Goal: Task Accomplishment & Management: Manage account settings

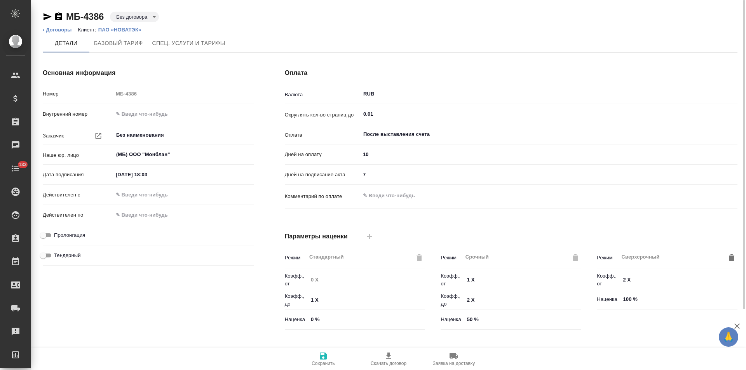
scroll to position [158, 0]
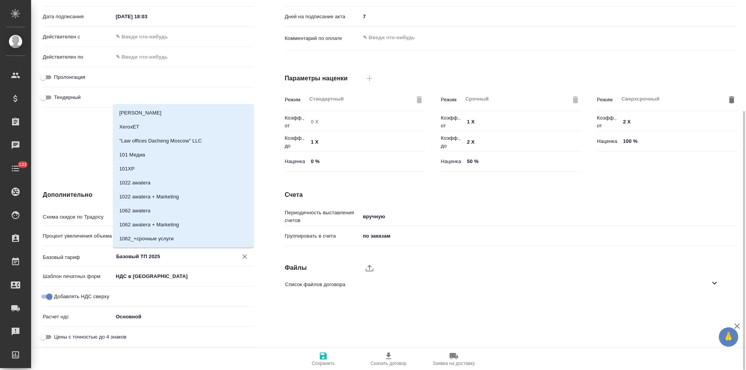
drag, startPoint x: 149, startPoint y: 257, endPoint x: 96, endPoint y: 257, distance: 52.8
click at [96, 257] on div "Базовый тариф Базовый ТП 2025 ​" at bounding box center [148, 256] width 211 height 14
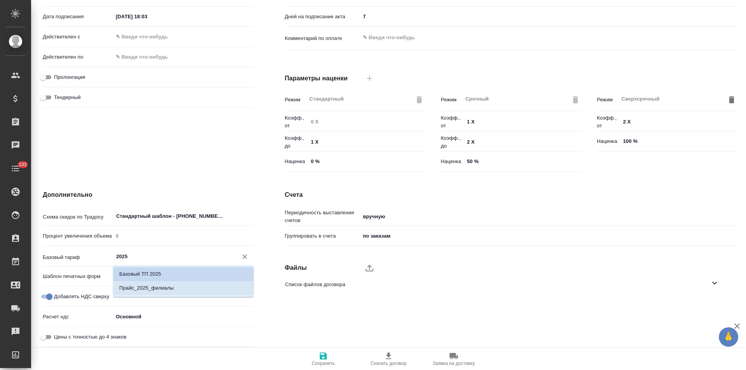
click at [155, 287] on p "Прайс_2025_филиалы" at bounding box center [146, 288] width 54 height 8
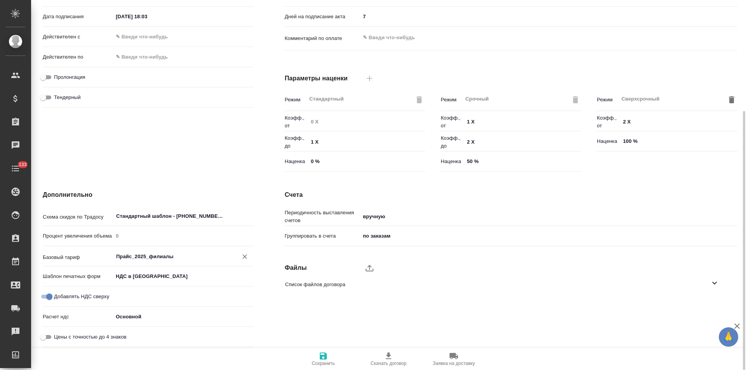
type input "Прайс_2025_филиалы"
click at [326, 354] on icon "button" at bounding box center [323, 356] width 7 height 7
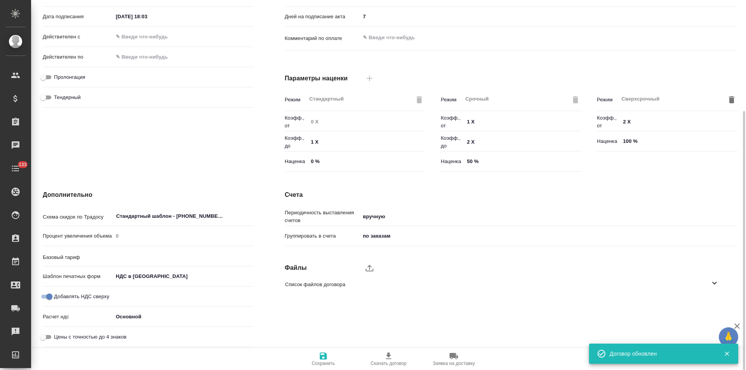
type input "Прайс_2025_филиалы"
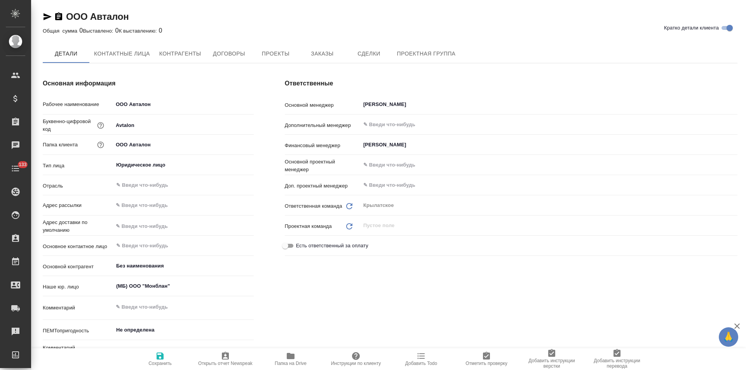
type textarea "x"
click at [230, 62] on button "Договоры" at bounding box center [229, 53] width 47 height 19
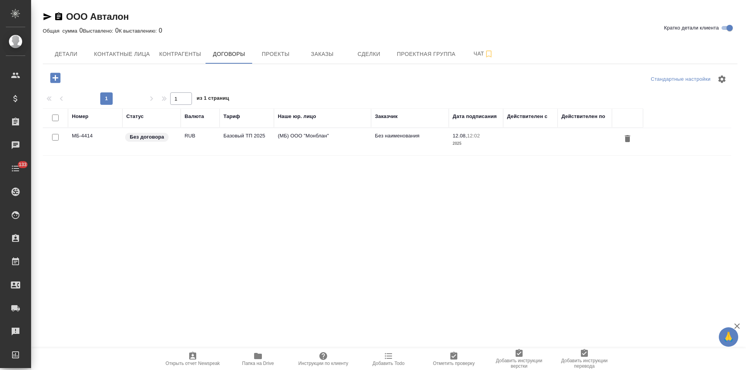
click at [253, 141] on td "Базовый ТП 2025" at bounding box center [246, 141] width 54 height 27
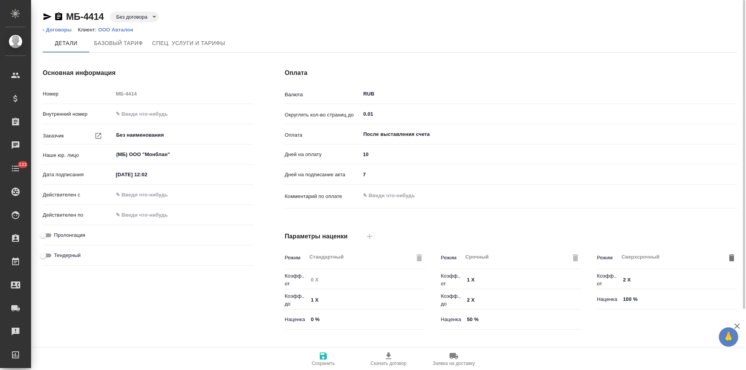
scroll to position [158, 0]
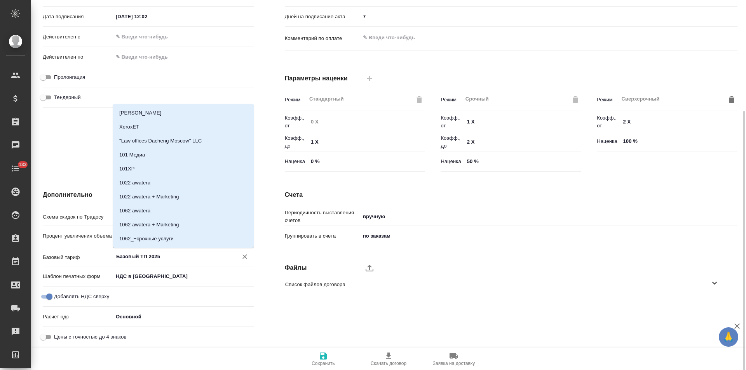
drag, startPoint x: 150, startPoint y: 257, endPoint x: 109, endPoint y: 256, distance: 40.4
click at [109, 256] on div "Базовый тариф Базовый ТП 2025 ​" at bounding box center [148, 256] width 211 height 14
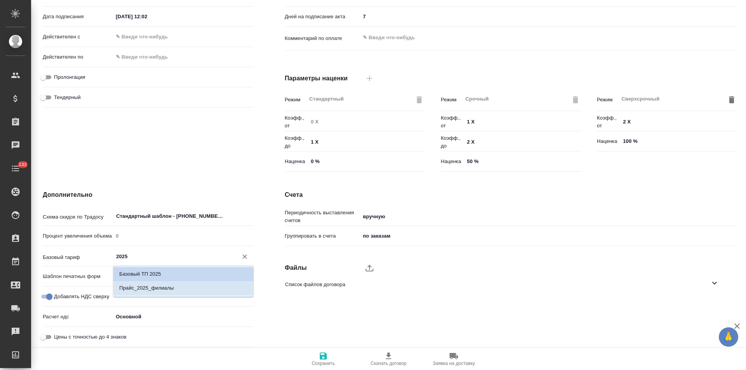
click at [138, 287] on p "Прайс_2025_филиалы" at bounding box center [146, 288] width 54 height 8
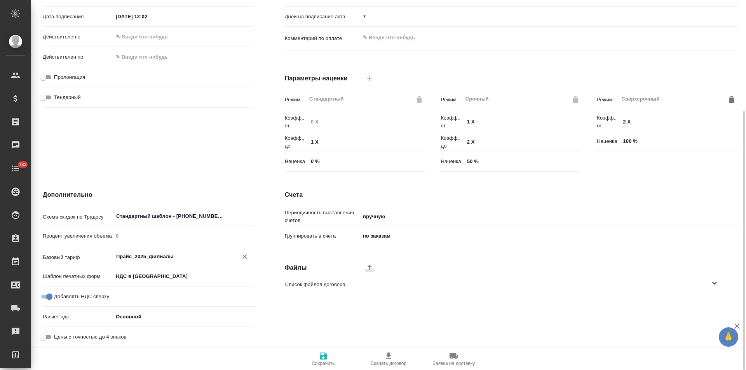
type input "Прайс_2025_филиалы"
click at [317, 354] on span "Сохранить" at bounding box center [323, 359] width 56 height 15
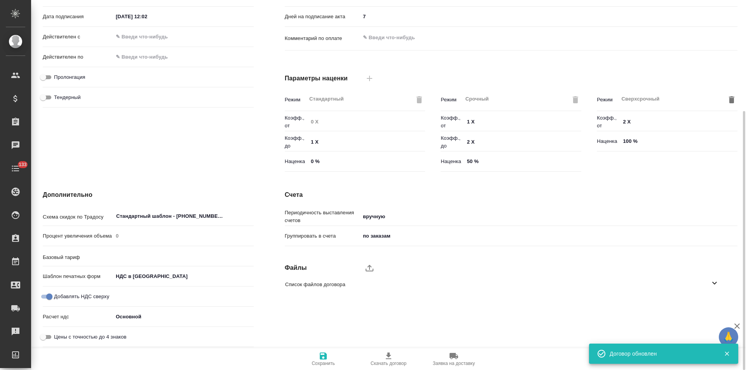
type input "Прайс_2025_филиалы"
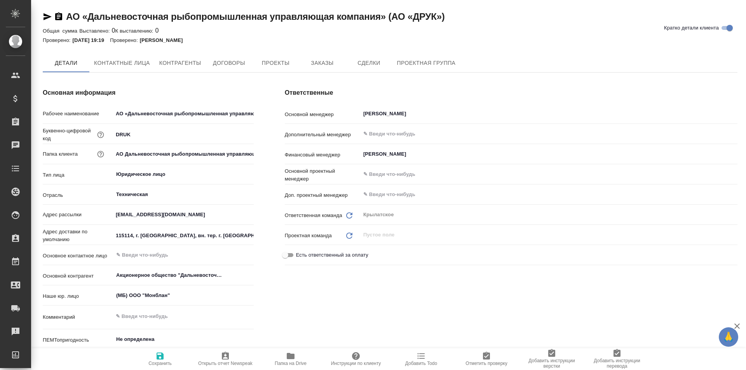
type input "Акционерное общество "Дальневосточная рыбопромышленная управляющая компания""
type textarea "x"
type input "Акционерное общество "Дальневосточная рыбопромышленная управляющая компания""
type textarea "x"
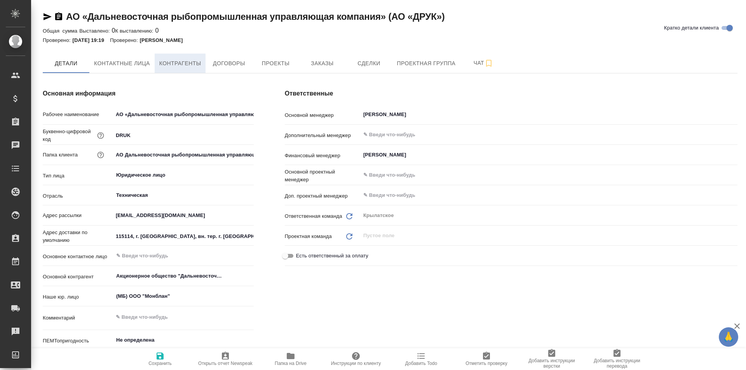
type textarea "x"
type input "Акционерное общество "Дальневосточная рыбопромышленная управляющая компания""
type textarea "x"
type input "Акционерное общество "Дальневосточная рыбопромышленная управляющая компания""
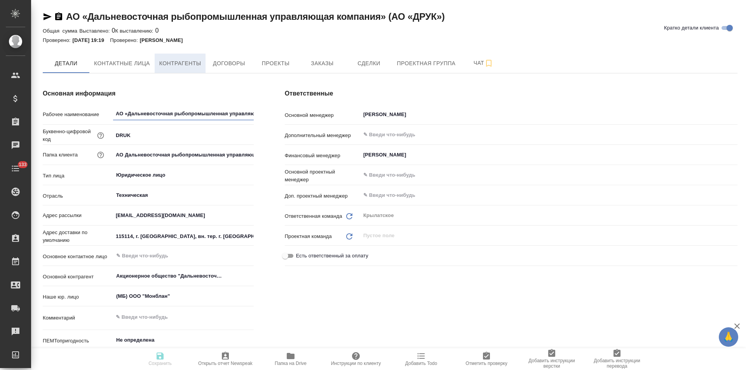
type textarea "x"
type input "Акционерное общество "Дальневосточная рыбопромышленная управляющая компания""
type textarea "x"
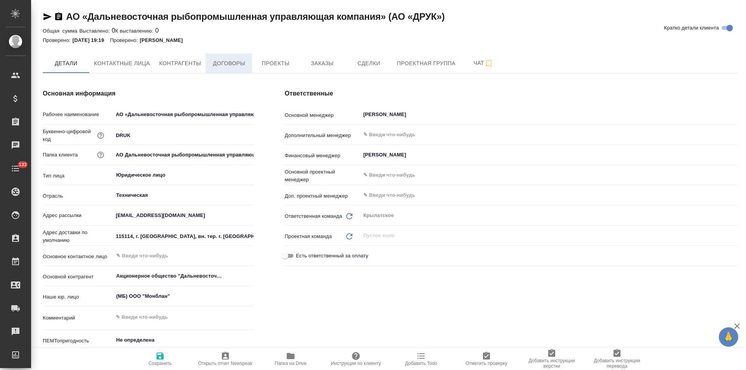
click at [243, 65] on span "Договоры" at bounding box center [228, 64] width 37 height 10
type input "Акционерное общество "Дальневосточная рыбопромышленная управляющая компания""
type textarea "x"
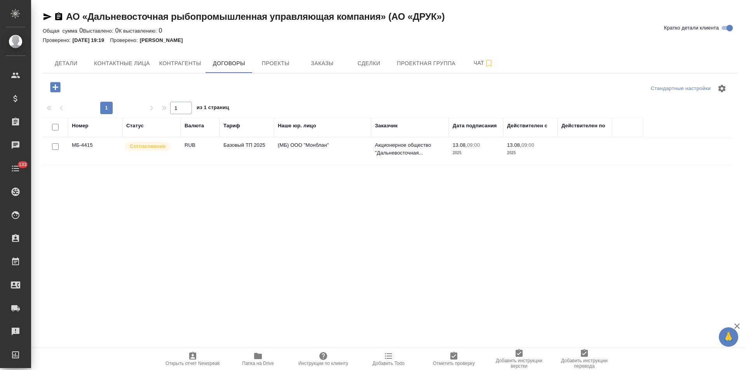
click at [294, 154] on td "(МБ) ООО "Монблан"" at bounding box center [322, 151] width 97 height 27
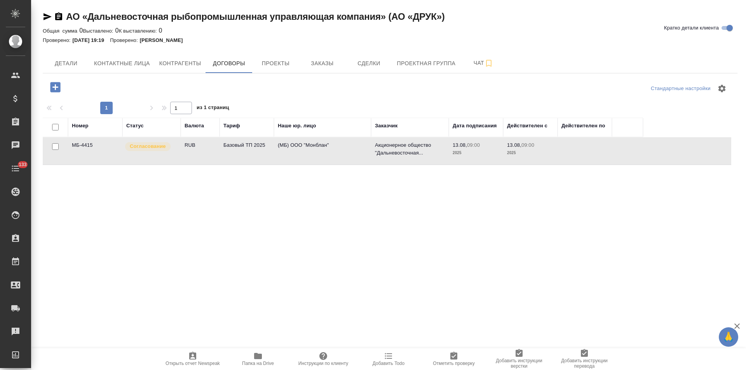
click at [294, 154] on td "(МБ) ООО "Монблан"" at bounding box center [322, 151] width 97 height 27
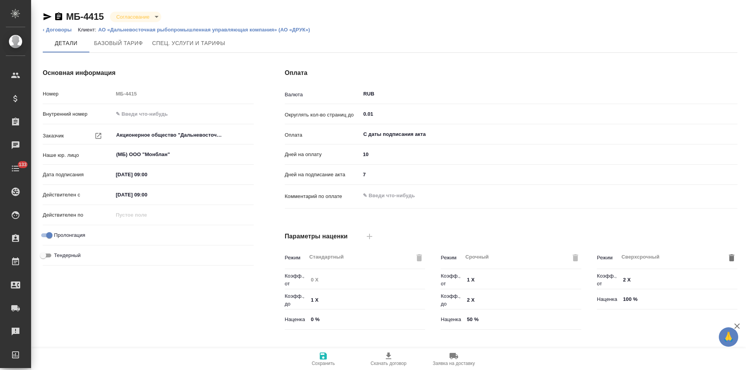
type input "Базовый ТП 2025"
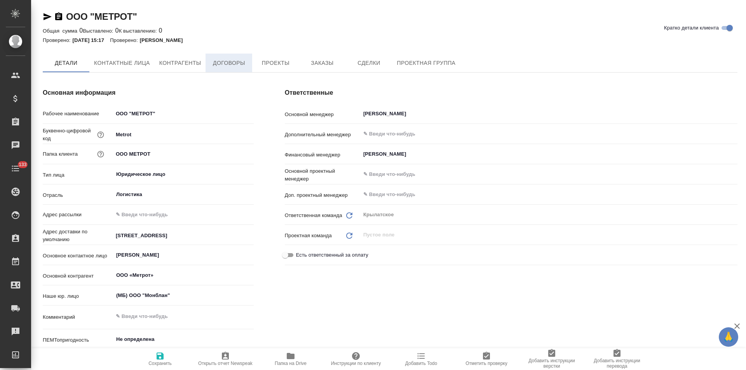
type textarea "x"
click at [239, 63] on span "Договоры" at bounding box center [228, 64] width 37 height 10
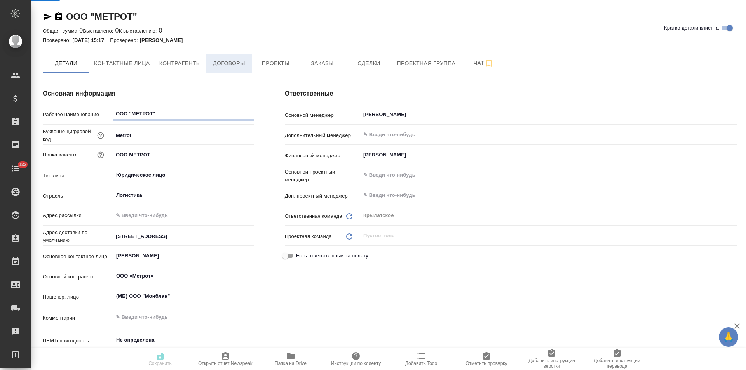
type textarea "x"
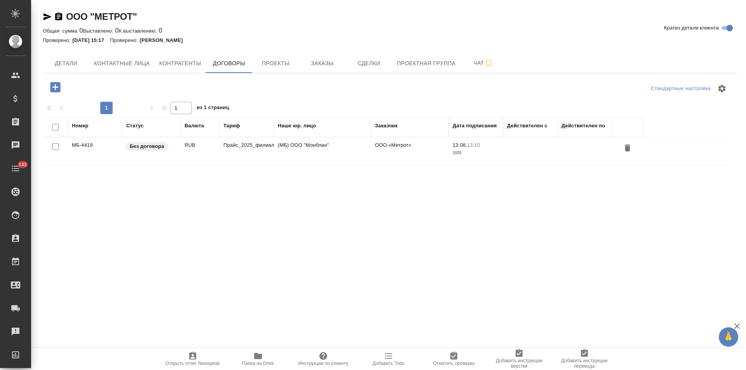
click at [257, 156] on td "Прайс_2025_филиалы" at bounding box center [246, 151] width 54 height 27
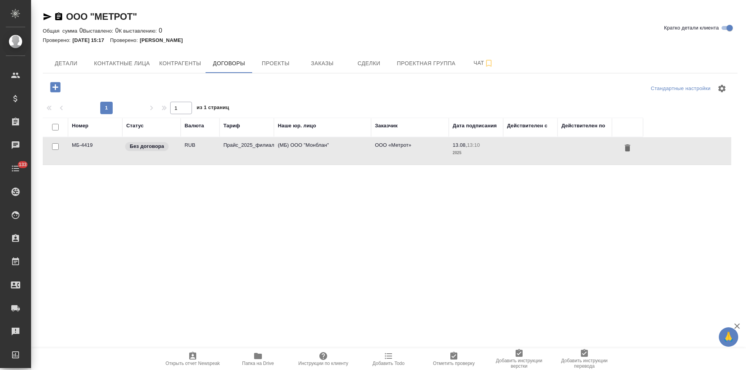
click at [257, 156] on td "Прайс_2025_филиалы" at bounding box center [246, 151] width 54 height 27
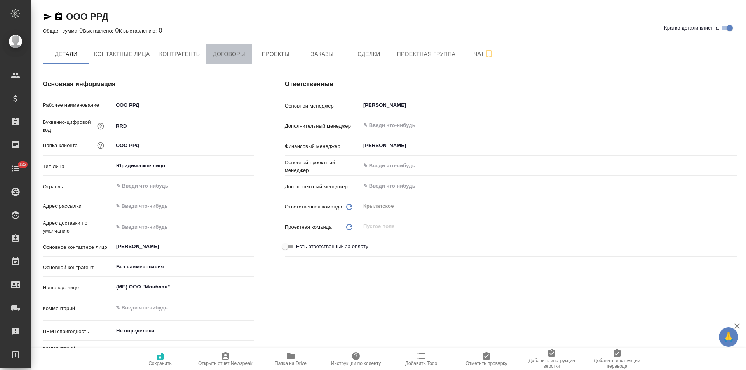
click at [221, 60] on button "Договоры" at bounding box center [229, 53] width 47 height 19
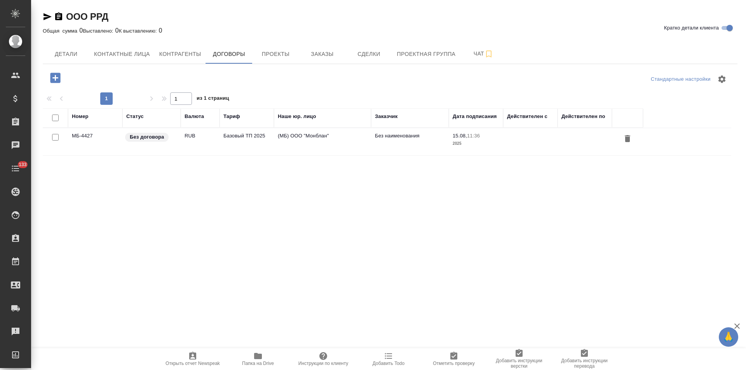
click at [273, 145] on td "Базовый ТП 2025" at bounding box center [246, 141] width 54 height 27
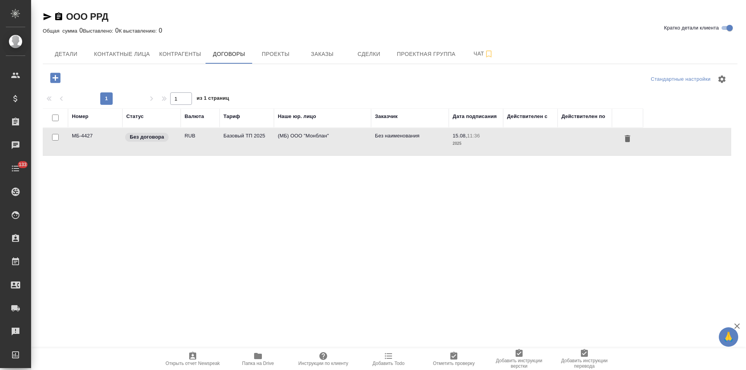
click at [273, 145] on td "Базовый ТП 2025" at bounding box center [246, 141] width 54 height 27
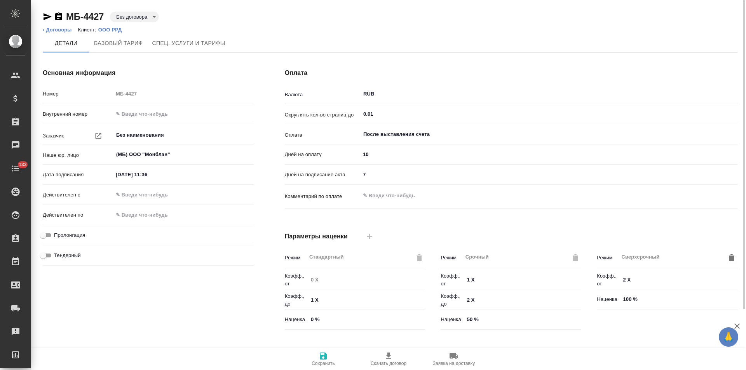
scroll to position [158, 0]
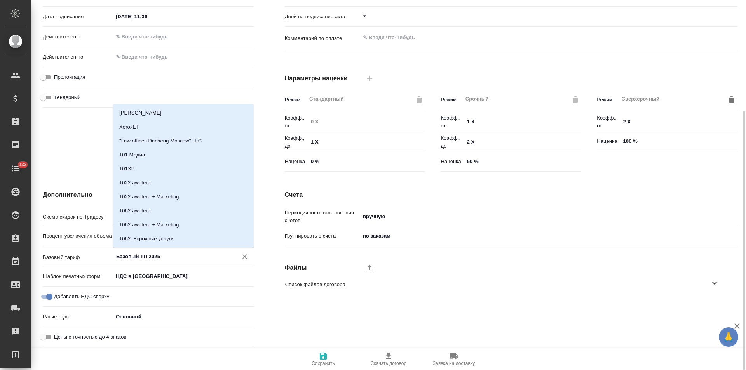
drag, startPoint x: 148, startPoint y: 258, endPoint x: 99, endPoint y: 257, distance: 49.7
click at [99, 257] on div "Базовый тариф Базовый ТП 2025 ​" at bounding box center [148, 256] width 211 height 14
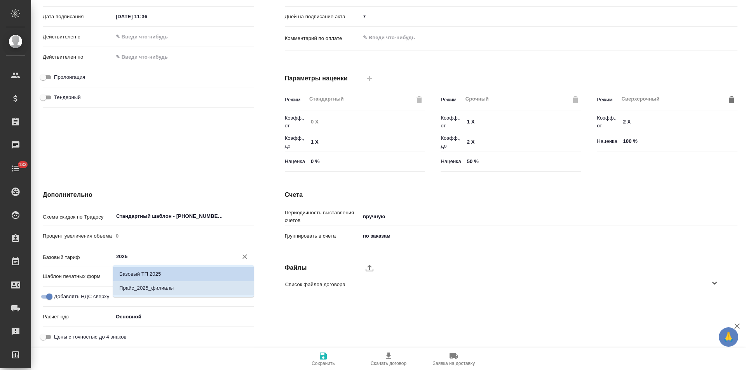
click at [215, 287] on li "Прайс_2025_филиалы" at bounding box center [183, 288] width 141 height 14
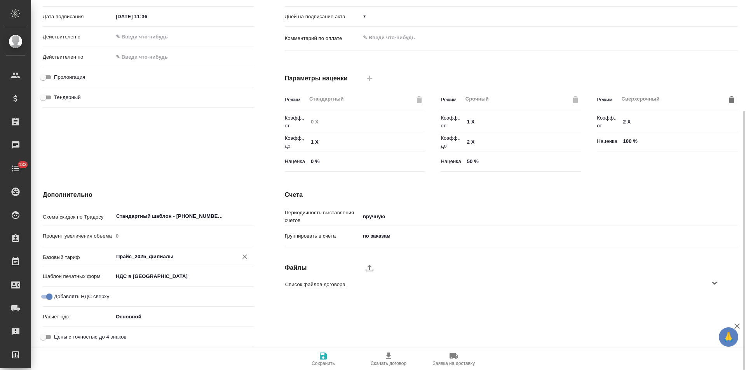
type input "Прайс_2025_филиалы"
click at [331, 361] on span "Сохранить" at bounding box center [323, 363] width 23 height 5
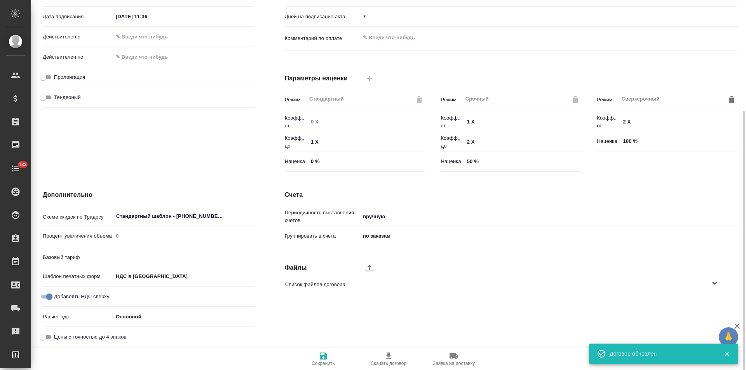
type input "Прайс_2025_филиалы"
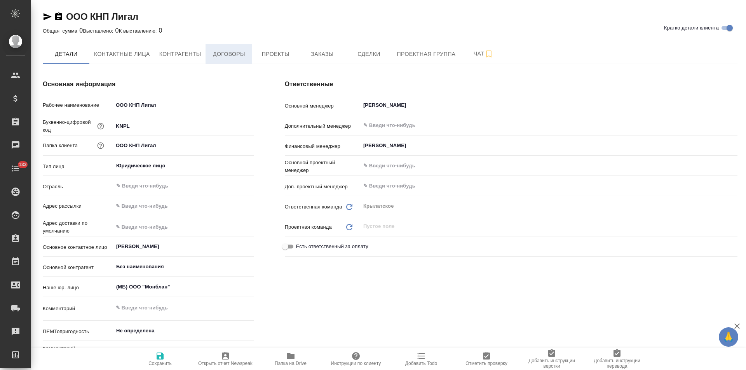
click at [231, 50] on span "Договоры" at bounding box center [228, 54] width 37 height 10
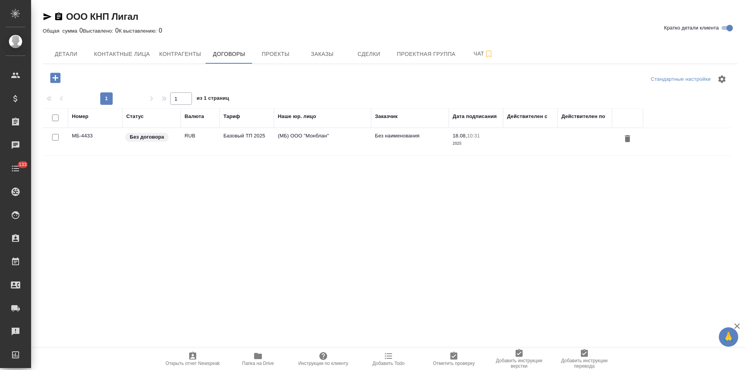
click at [273, 141] on td "Базовый ТП 2025" at bounding box center [246, 141] width 54 height 27
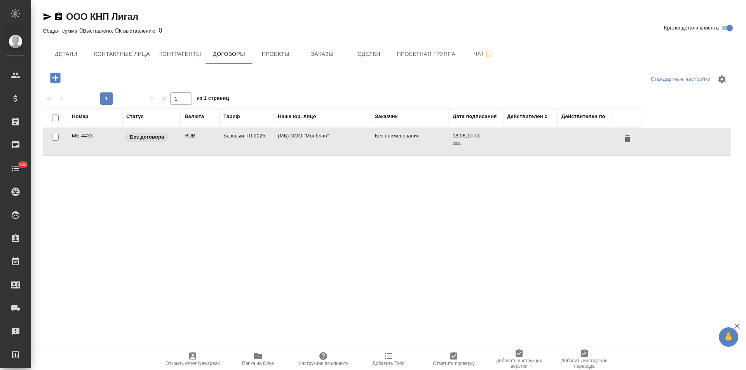
click at [273, 141] on td "Базовый ТП 2025" at bounding box center [246, 141] width 54 height 27
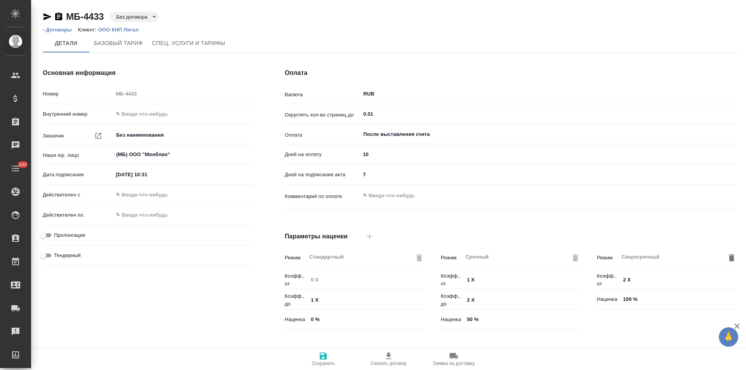
scroll to position [158, 0]
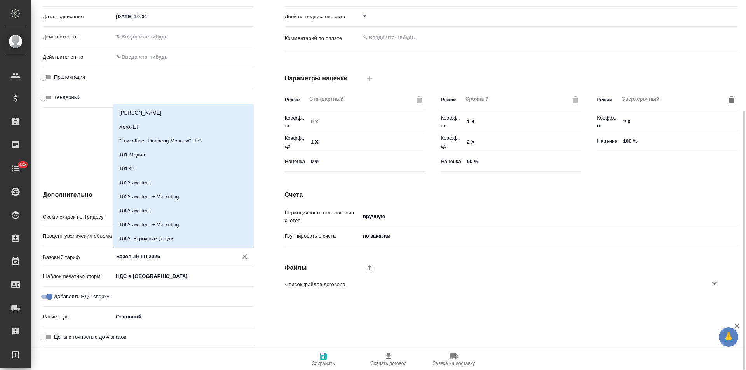
drag, startPoint x: 149, startPoint y: 258, endPoint x: 99, endPoint y: 258, distance: 49.7
click at [99, 258] on div "Базовый тариф Базовый ТП 2025 ​" at bounding box center [148, 256] width 211 height 14
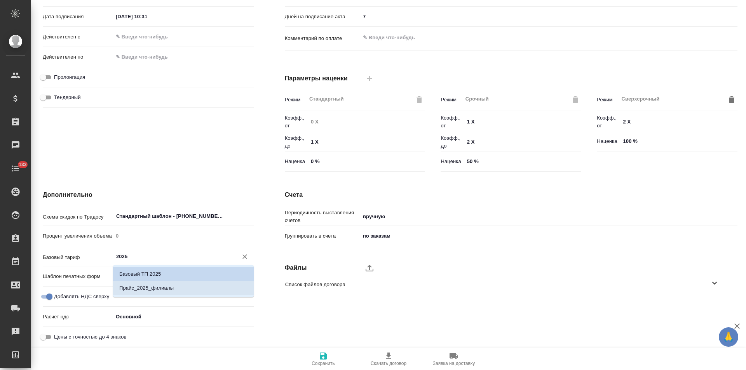
click at [124, 288] on p "Прайс_2025_филиалы" at bounding box center [146, 288] width 54 height 8
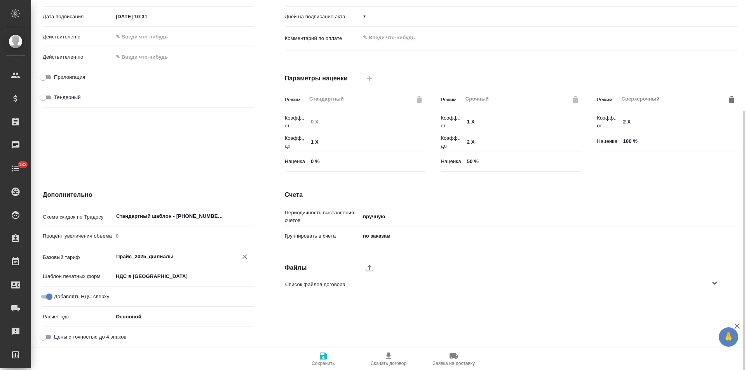
type input "Прайс_2025_филиалы"
click at [324, 356] on icon "button" at bounding box center [323, 356] width 7 height 7
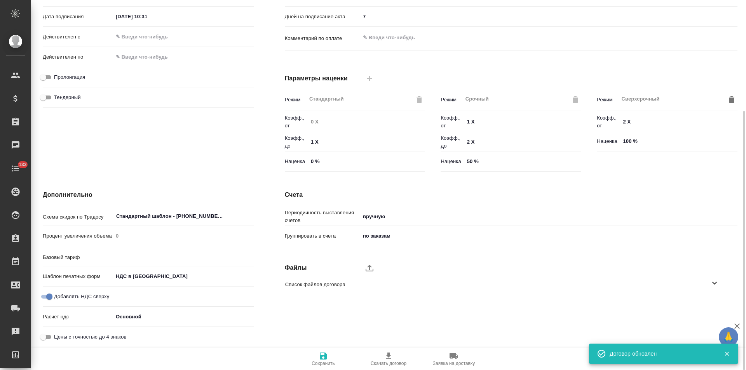
type input "Прайс_2025_филиалы"
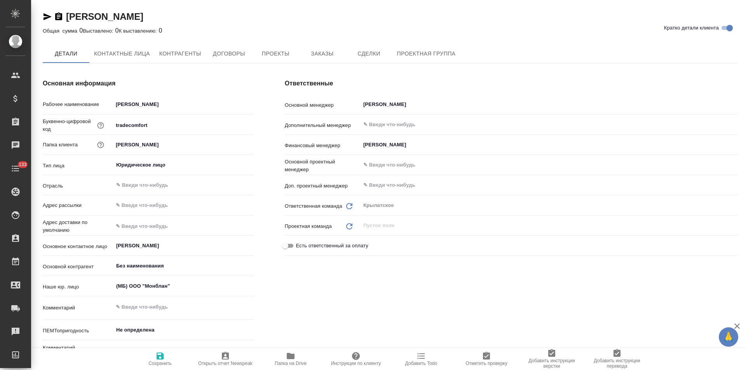
type textarea "x"
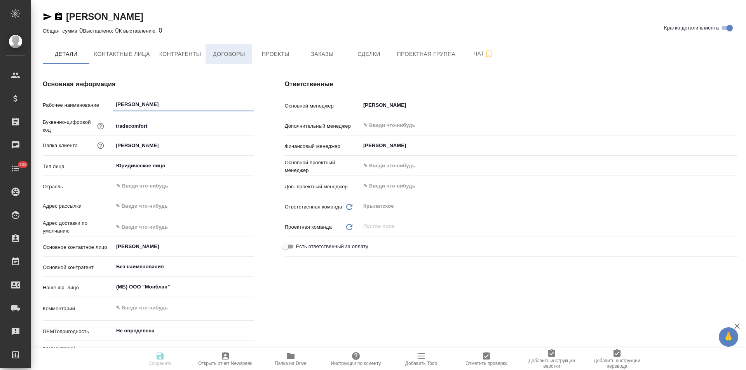
type textarea "x"
click at [223, 63] on button "Договоры" at bounding box center [229, 53] width 47 height 19
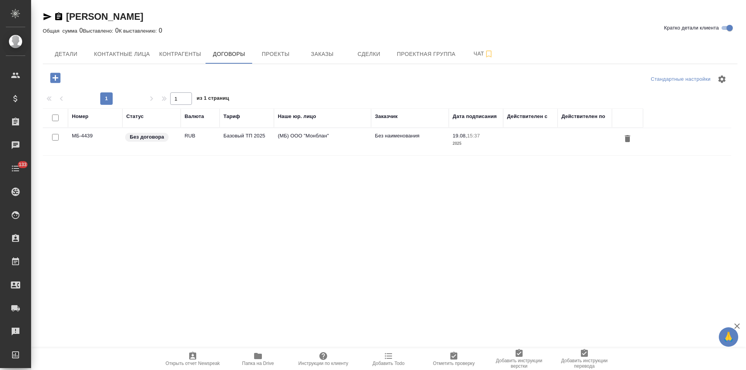
click at [343, 142] on td "(МБ) ООО "Монблан"" at bounding box center [322, 141] width 97 height 27
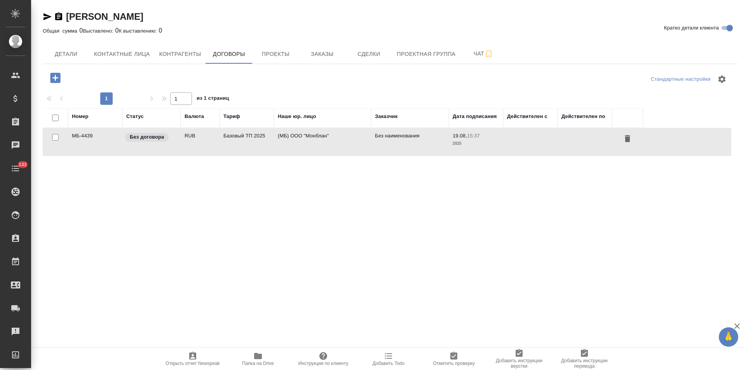
click at [343, 142] on td "(МБ) ООО "Монблан"" at bounding box center [322, 141] width 97 height 27
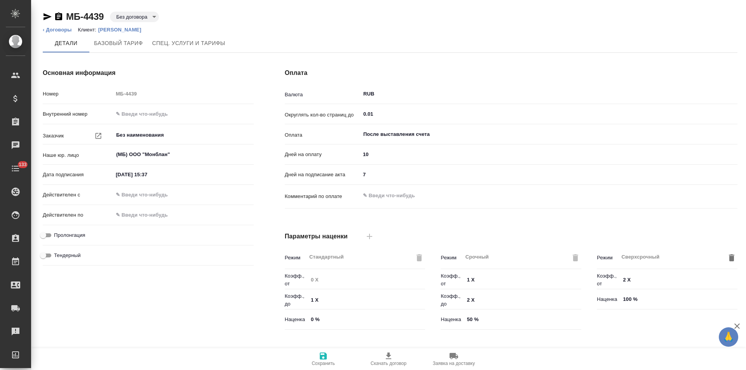
scroll to position [158, 0]
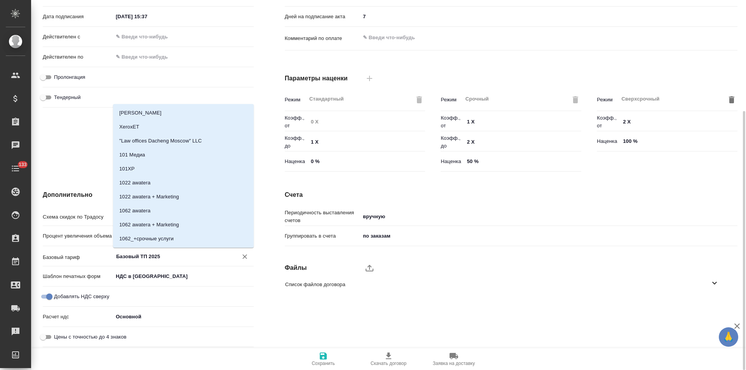
drag, startPoint x: 149, startPoint y: 257, endPoint x: 96, endPoint y: 258, distance: 52.8
click at [96, 258] on div "Базовый тариф Базовый ТП 2025 ​" at bounding box center [148, 256] width 211 height 14
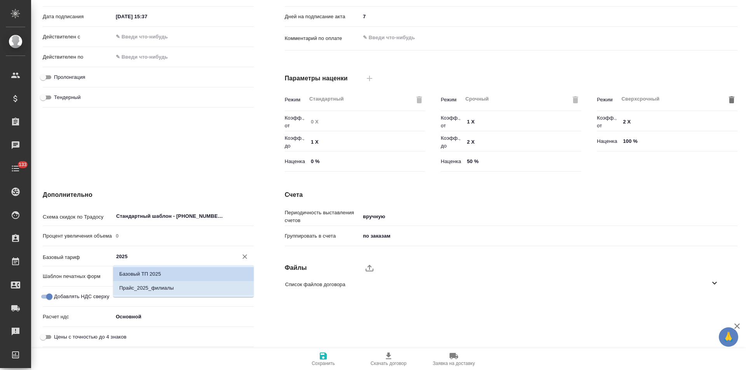
click at [148, 287] on p "Прайс_2025_филиалы" at bounding box center [146, 288] width 54 height 8
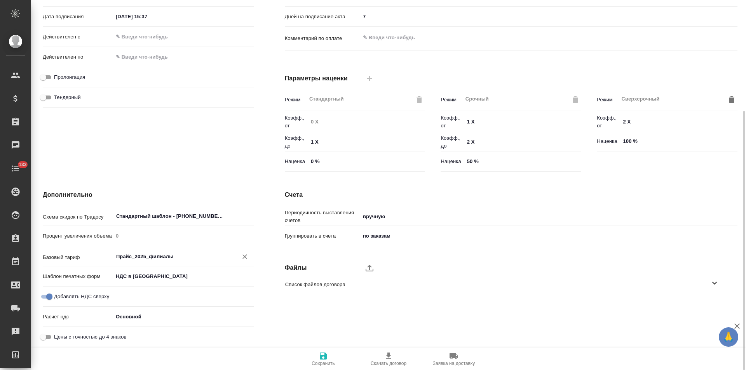
type input "Прайс_2025_филиалы"
click at [325, 354] on icon "button" at bounding box center [323, 356] width 7 height 7
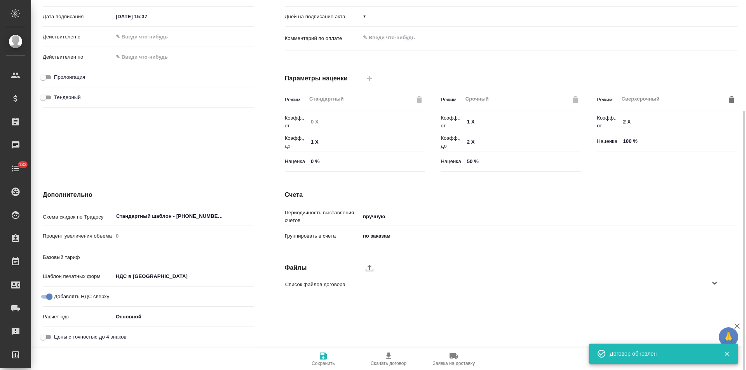
type input "Прайс_2025_филиалы"
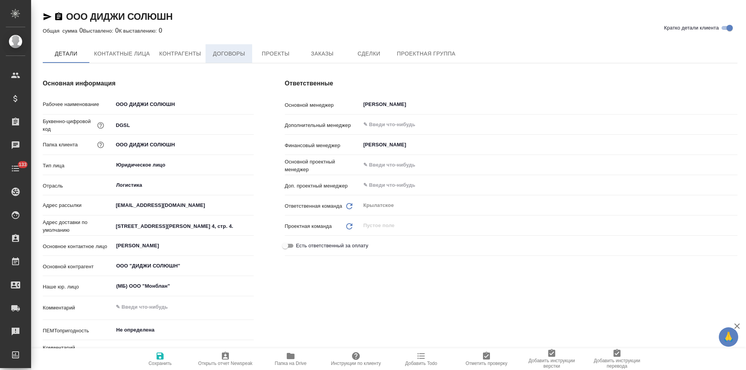
type textarea "x"
click at [227, 56] on span "Договоры" at bounding box center [228, 54] width 37 height 10
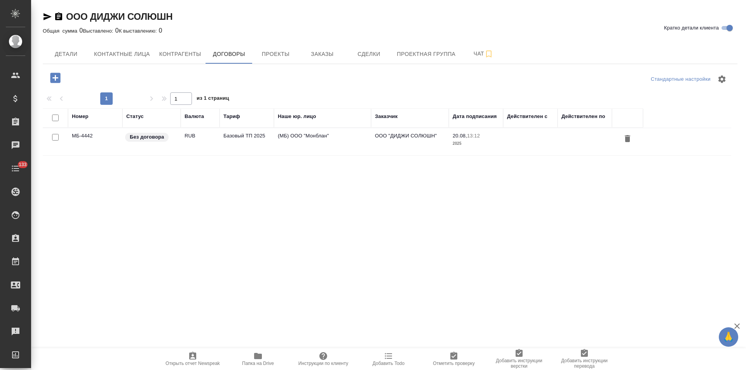
click at [334, 143] on td "(МБ) ООО "Монблан"" at bounding box center [322, 141] width 97 height 27
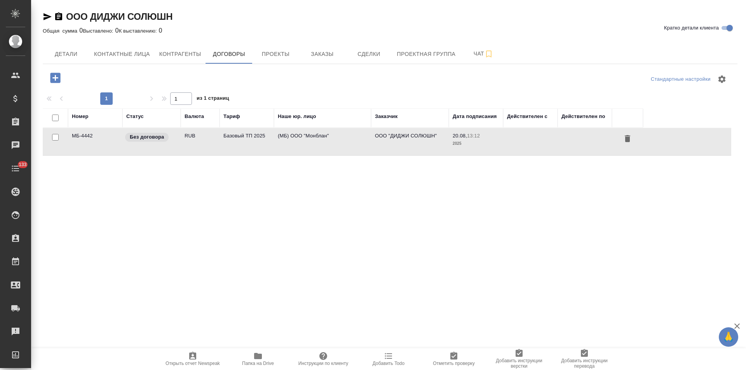
click at [334, 143] on td "(МБ) ООО "Монблан"" at bounding box center [322, 141] width 97 height 27
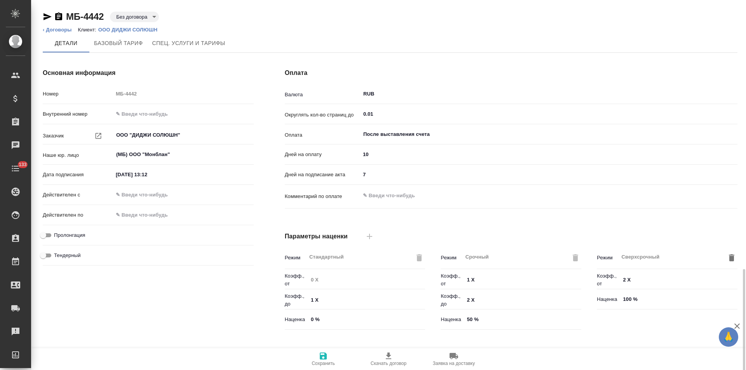
scroll to position [158, 0]
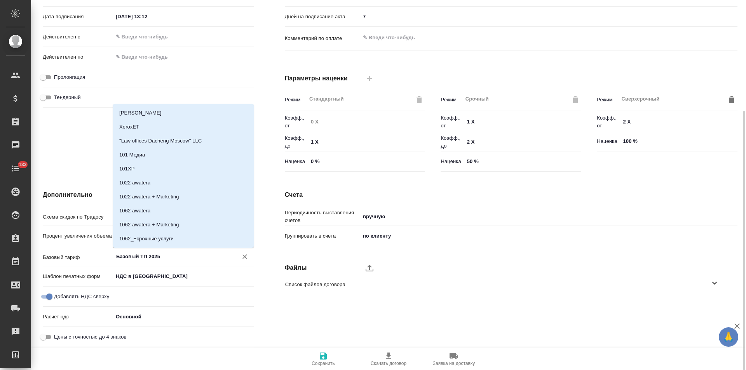
drag, startPoint x: 148, startPoint y: 258, endPoint x: 99, endPoint y: 258, distance: 48.9
click at [99, 258] on div "Базовый тариф Базовый ТП 2025 ​" at bounding box center [148, 256] width 211 height 14
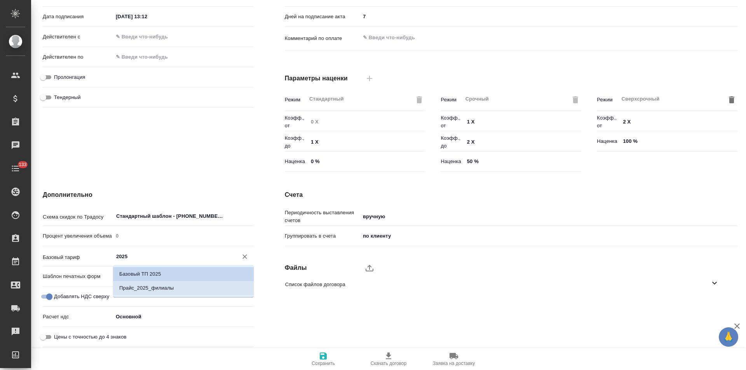
drag, startPoint x: 138, startPoint y: 288, endPoint x: 243, endPoint y: 300, distance: 106.3
click at [138, 288] on p "Прайс_2025_филиалы" at bounding box center [146, 288] width 54 height 8
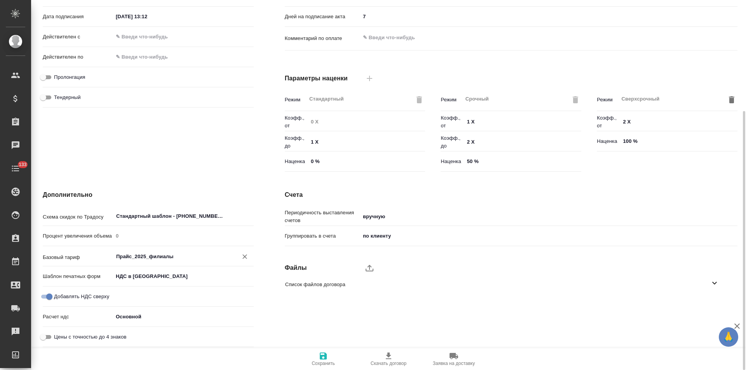
type input "Прайс_2025_филиалы"
click at [324, 356] on icon "button" at bounding box center [323, 356] width 7 height 7
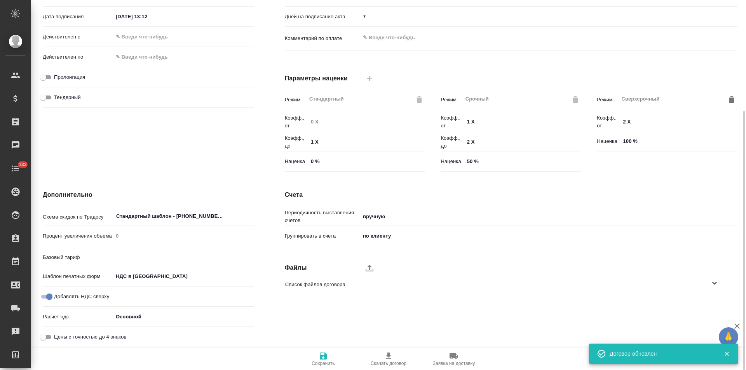
type input "Прайс_2025_филиалы"
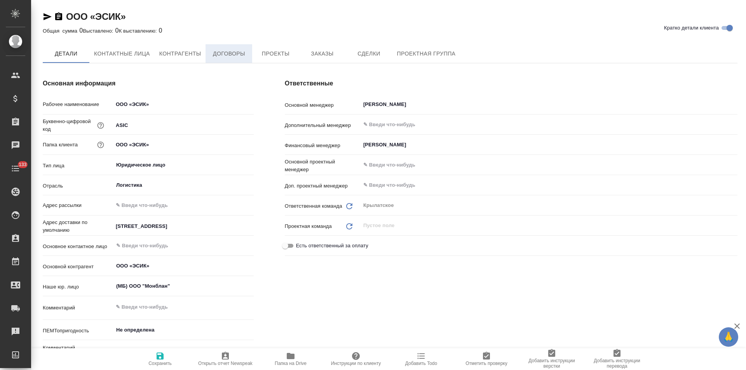
type textarea "x"
click at [222, 62] on button "Договоры" at bounding box center [229, 53] width 47 height 19
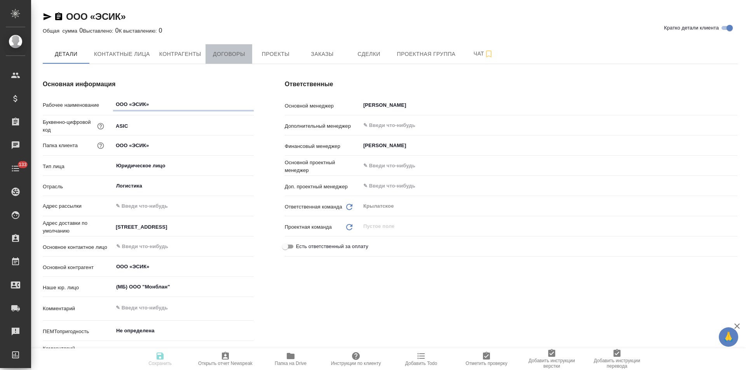
type textarea "x"
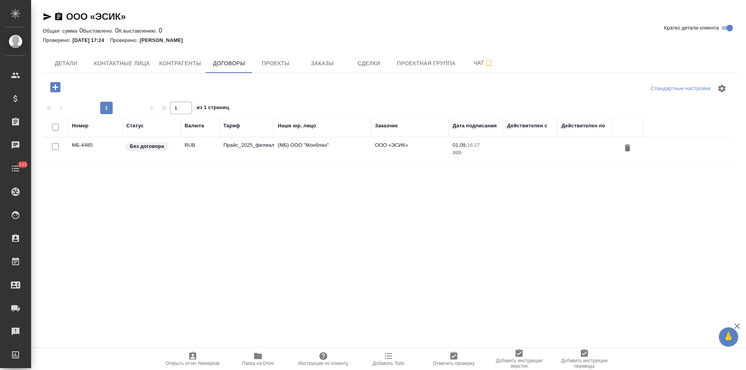
click at [246, 145] on td "Прайс_2025_филиалы" at bounding box center [246, 151] width 54 height 27
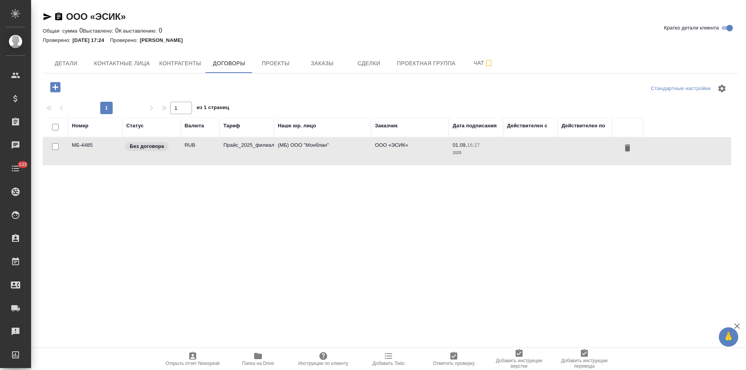
click at [246, 145] on td "Прайс_2025_филиалы" at bounding box center [246, 151] width 54 height 27
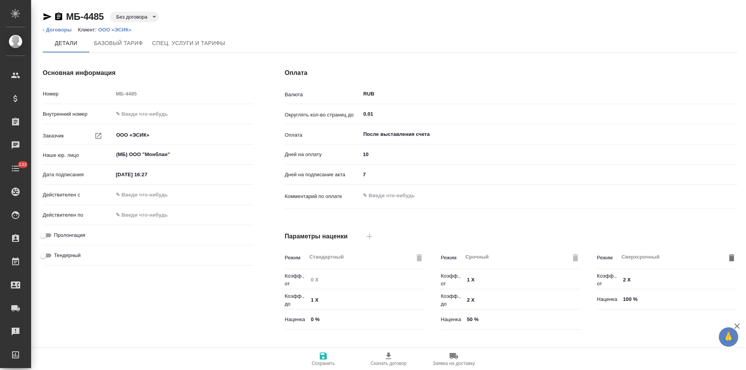
type input "Прайс_2025_филиалы"
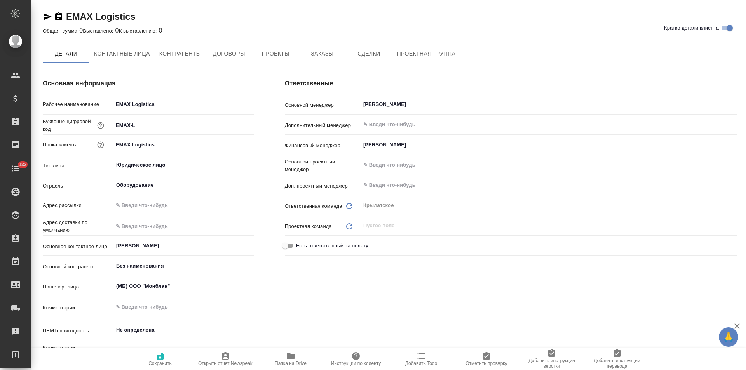
click at [233, 63] on button "Договоры" at bounding box center [229, 53] width 47 height 19
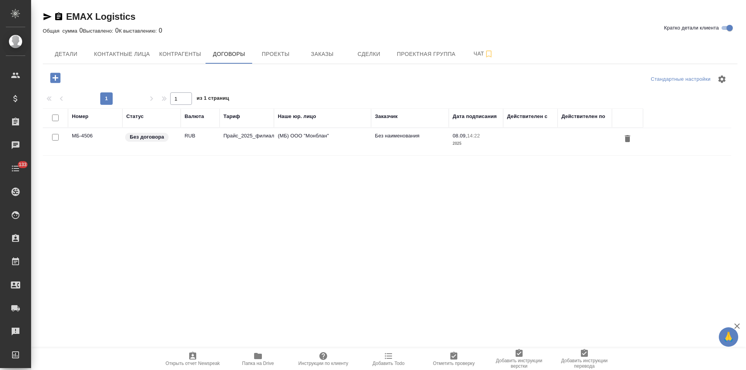
click at [330, 145] on td "(МБ) ООО "Монблан"" at bounding box center [322, 141] width 97 height 27
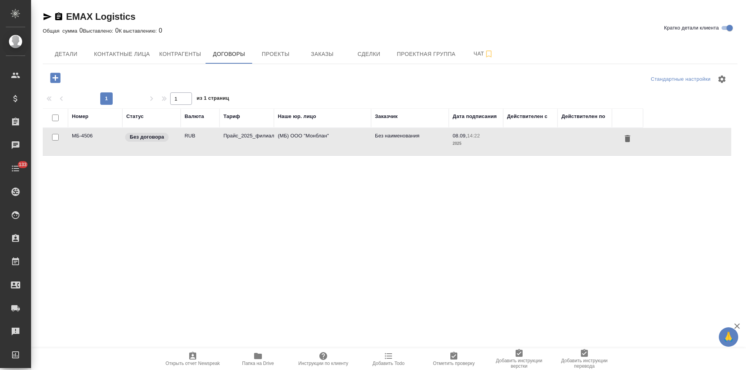
click at [330, 145] on td "(МБ) ООО "Монблан"" at bounding box center [322, 141] width 97 height 27
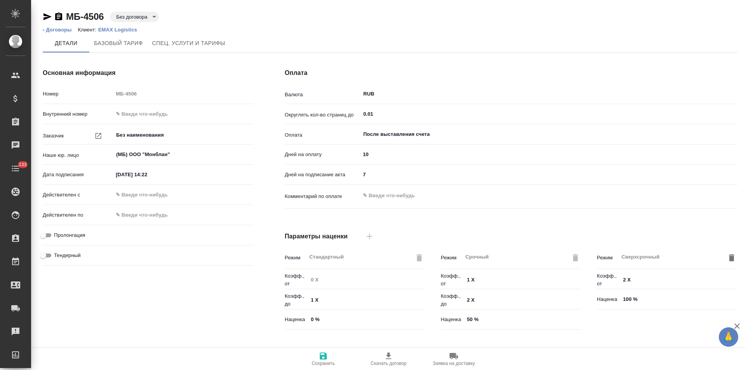
type input "Прайс_2025_филиалы"
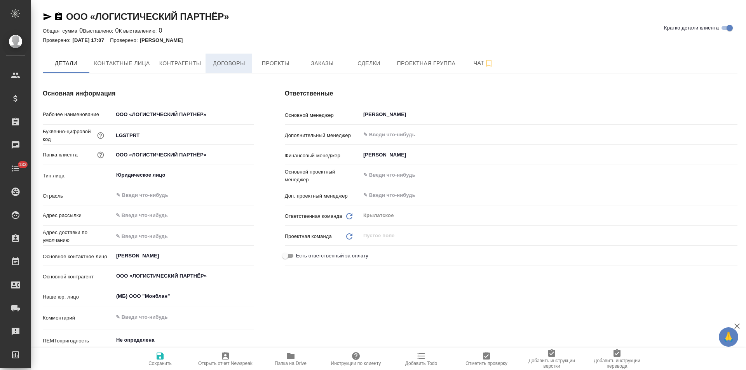
click at [234, 66] on span "Договоры" at bounding box center [228, 64] width 37 height 10
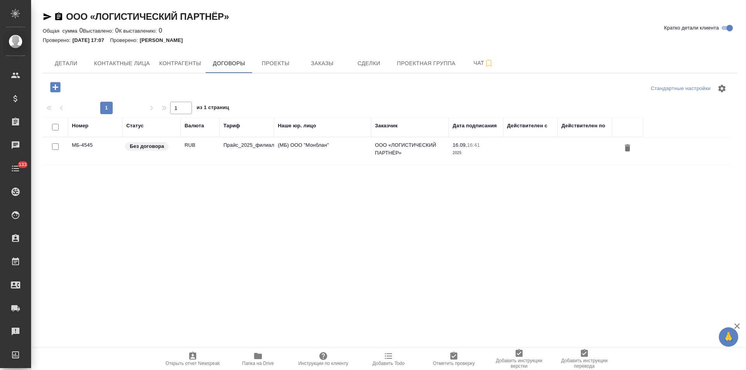
click at [321, 153] on td "(МБ) ООО "Монблан"" at bounding box center [322, 151] width 97 height 27
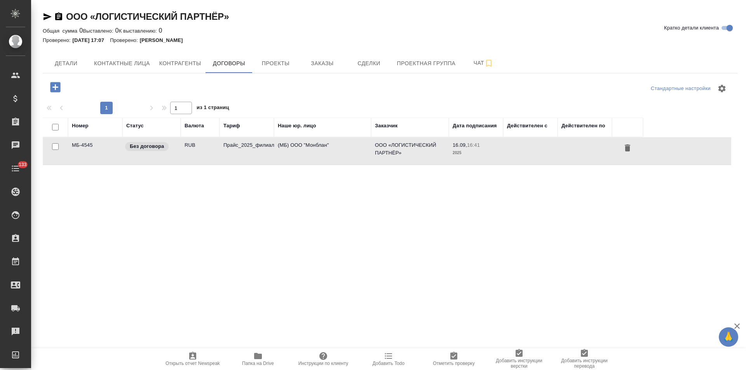
click at [321, 153] on td "(МБ) ООО "Монблан"" at bounding box center [322, 151] width 97 height 27
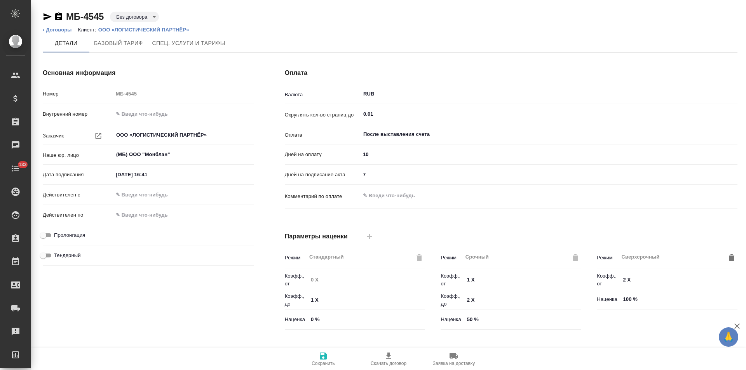
type input "Прайс_2025_филиалы"
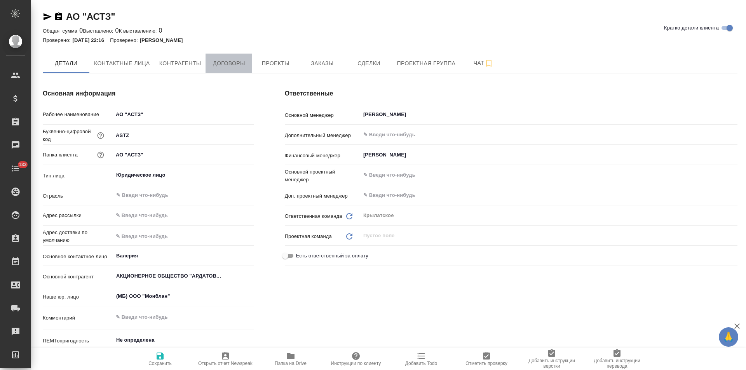
click at [229, 69] on button "Договоры" at bounding box center [229, 63] width 47 height 19
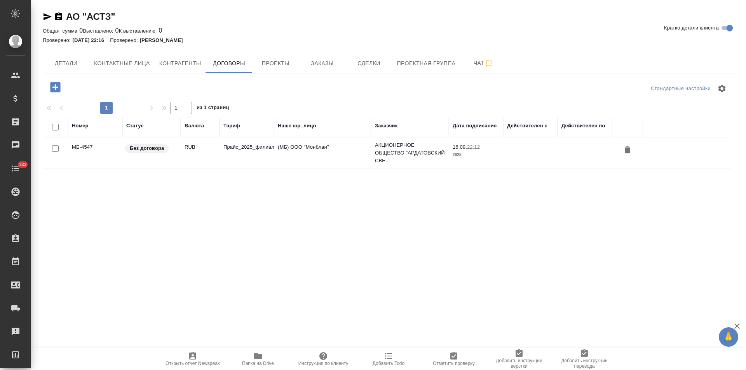
click at [246, 154] on td "Прайс_2025_филиалы" at bounding box center [246, 152] width 54 height 27
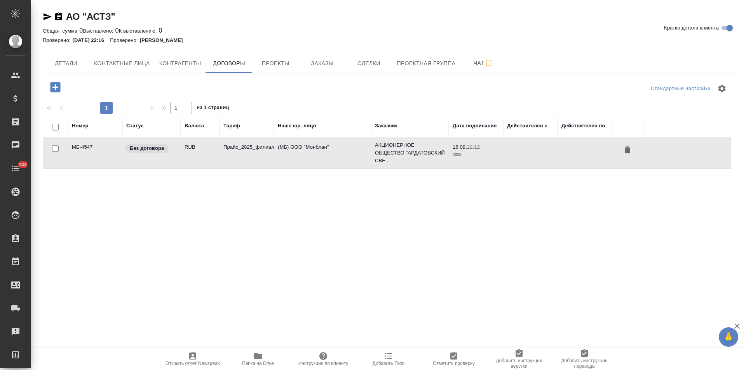
click at [246, 154] on td "Прайс_2025_филиалы" at bounding box center [246, 152] width 54 height 27
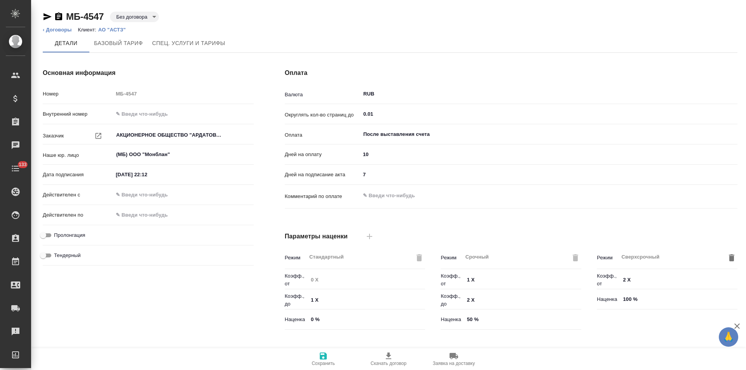
scroll to position [158, 0]
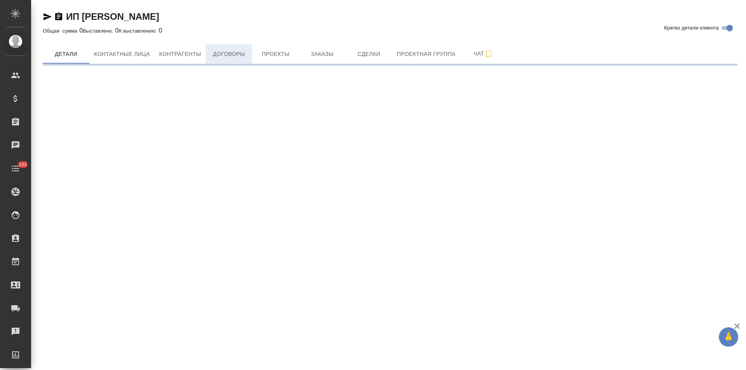
click at [229, 58] on span "Договоры" at bounding box center [228, 54] width 37 height 10
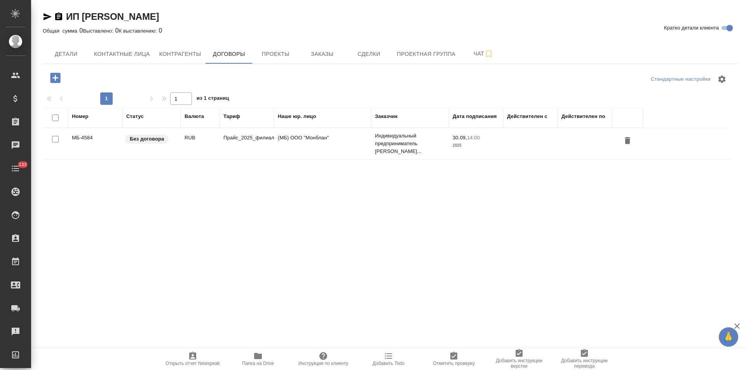
click at [302, 149] on td "(МБ) ООО "Монблан"" at bounding box center [322, 143] width 97 height 27
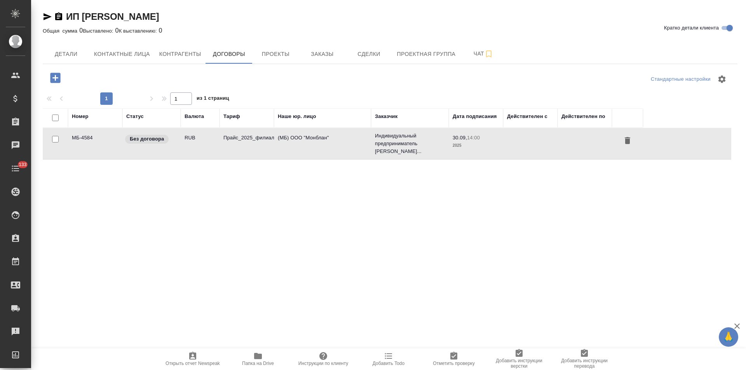
click at [302, 149] on td "(МБ) ООО "Монблан"" at bounding box center [322, 143] width 97 height 27
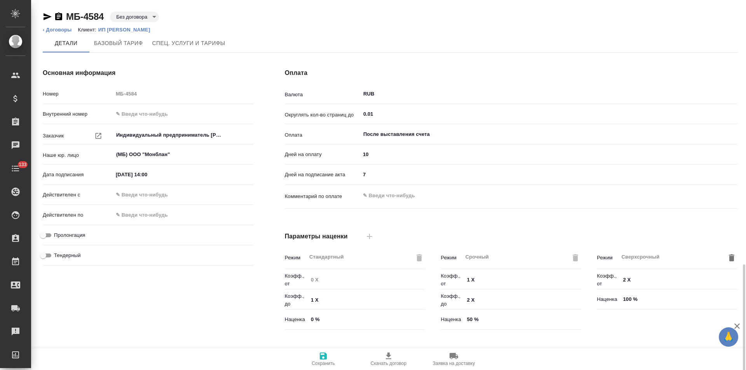
scroll to position [158, 0]
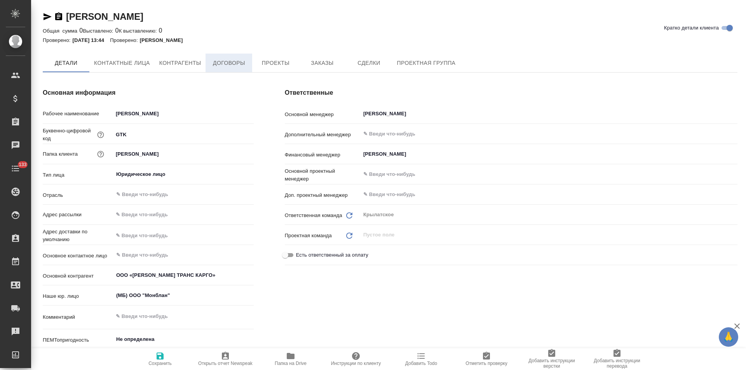
type textarea "x"
click at [232, 69] on button "Договоры" at bounding box center [229, 63] width 47 height 19
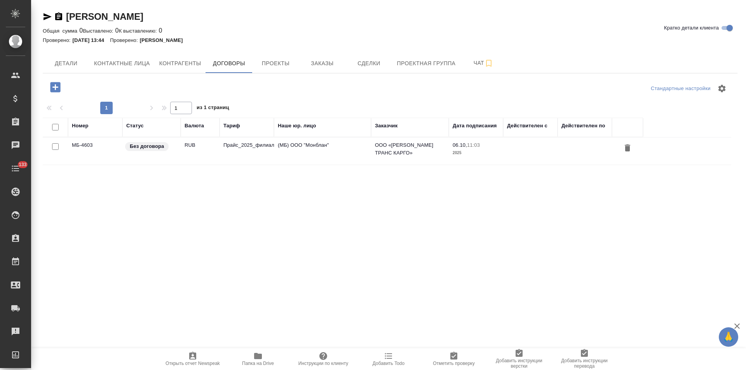
click at [333, 153] on td "(МБ) ООО "Монблан"" at bounding box center [322, 151] width 97 height 27
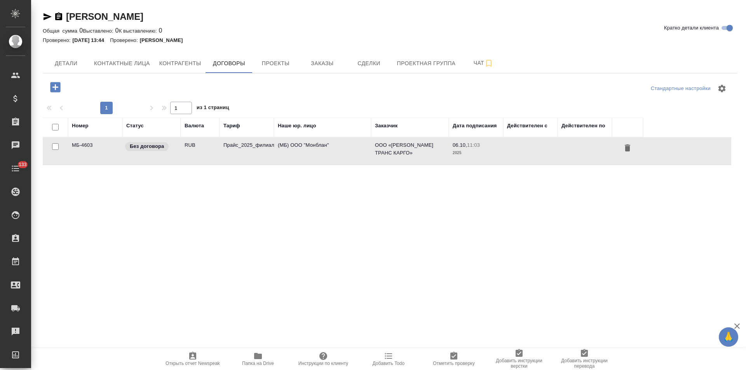
click at [333, 153] on td "(МБ) ООО "Монблан"" at bounding box center [322, 151] width 97 height 27
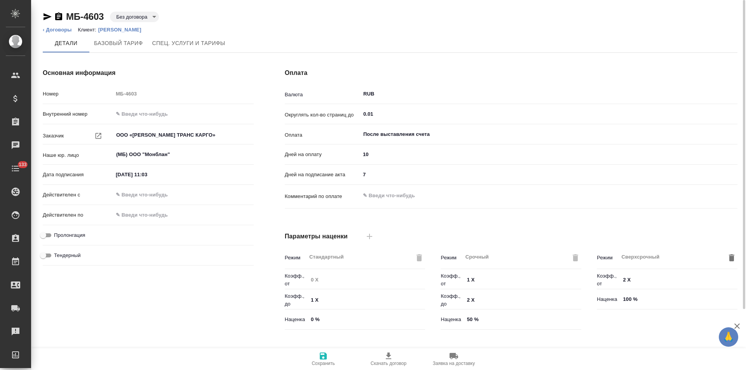
scroll to position [158, 0]
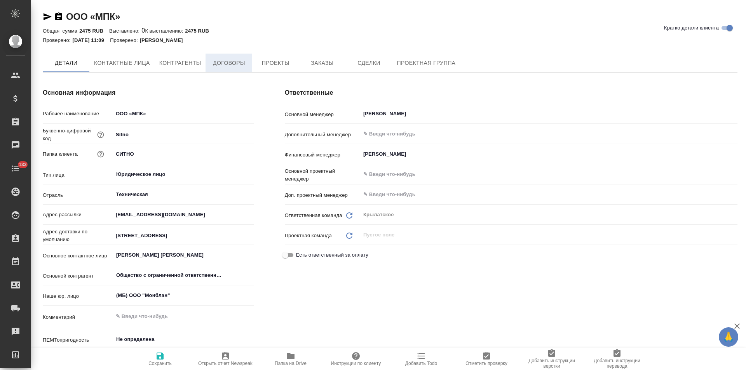
type textarea "x"
click at [225, 63] on span "Договоры" at bounding box center [228, 64] width 37 height 10
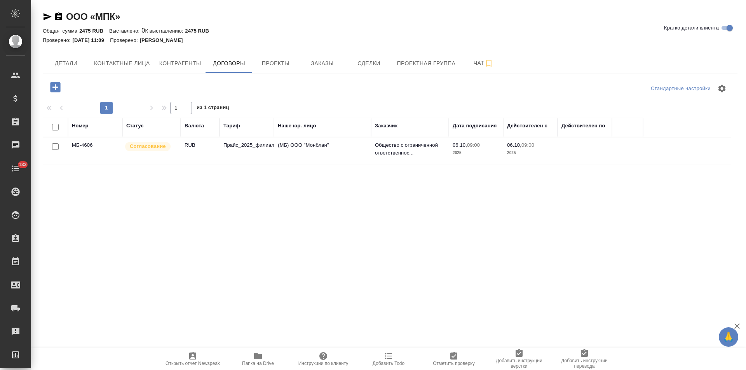
click at [309, 155] on td "(МБ) ООО "Монблан"" at bounding box center [322, 151] width 97 height 27
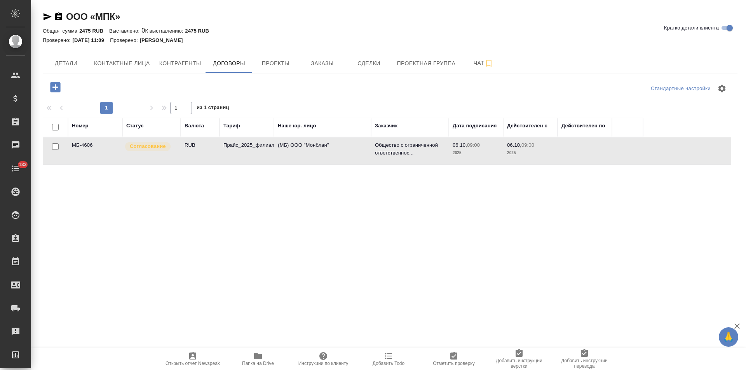
click at [309, 155] on td "(МБ) ООО "Монблан"" at bounding box center [322, 151] width 97 height 27
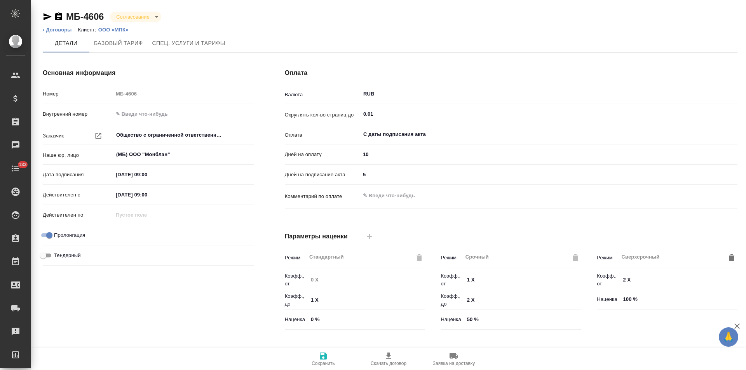
type input "Прайс_2025_филиалы"
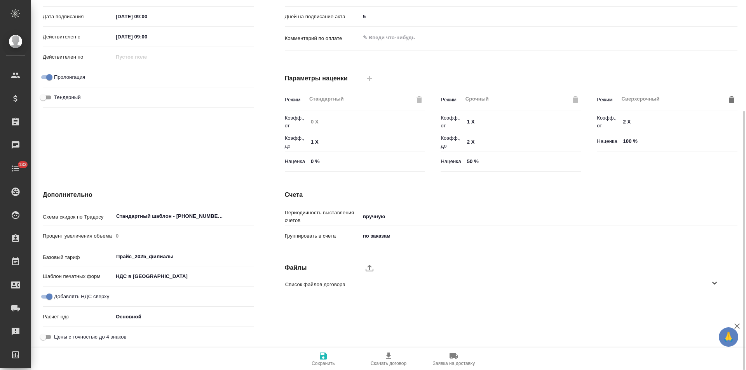
click at [703, 282] on span "Список файлов договора" at bounding box center [497, 285] width 425 height 8
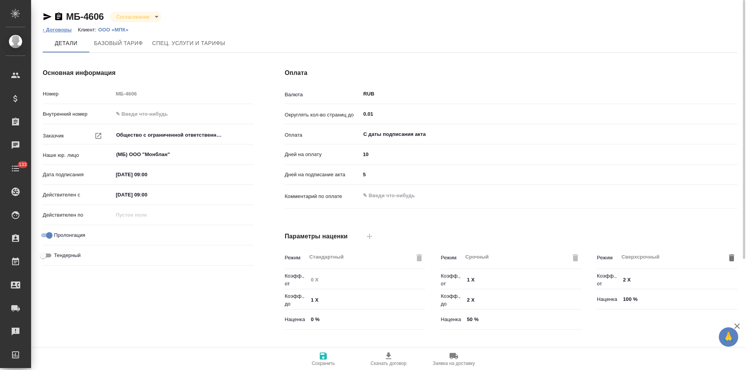
click at [66, 30] on link "‹ Договоры" at bounding box center [57, 30] width 29 height 6
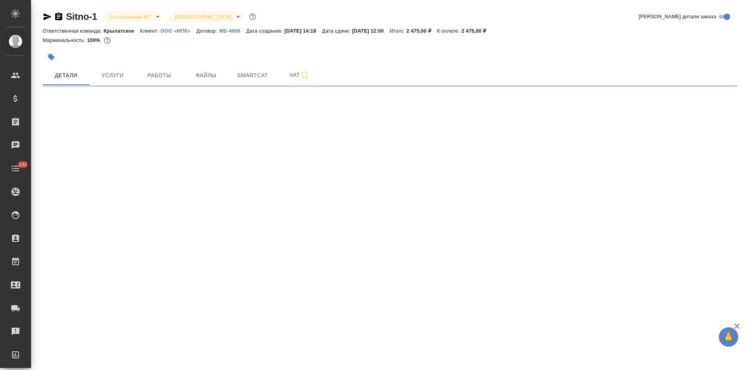
select select "RU"
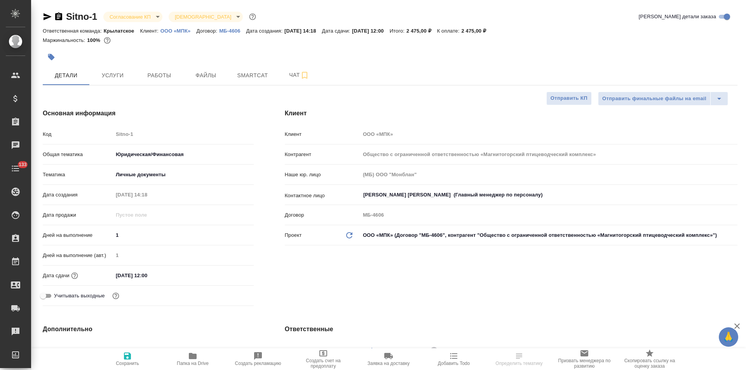
type textarea "x"
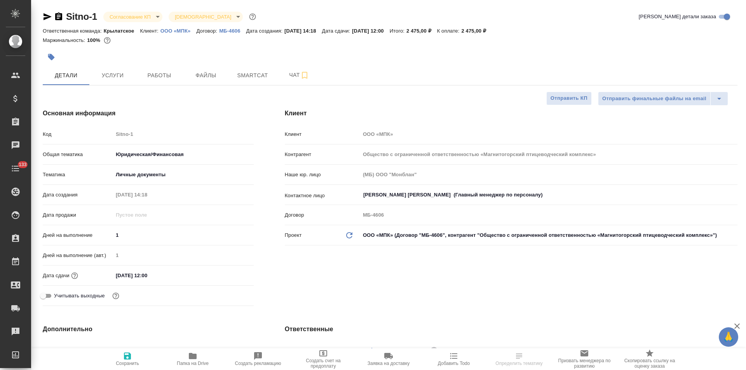
type textarea "x"
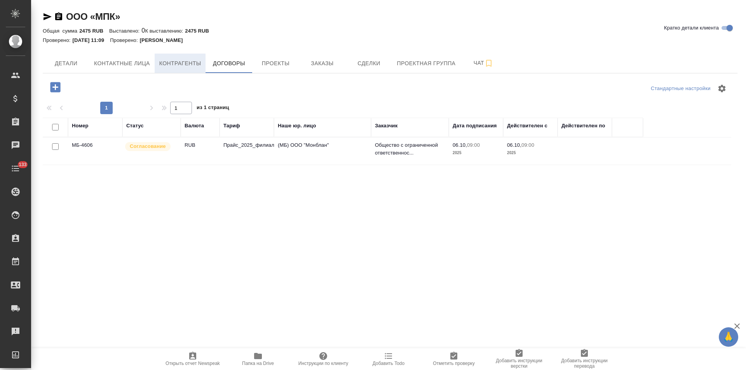
click at [184, 58] on button "Контрагенты" at bounding box center [180, 63] width 51 height 19
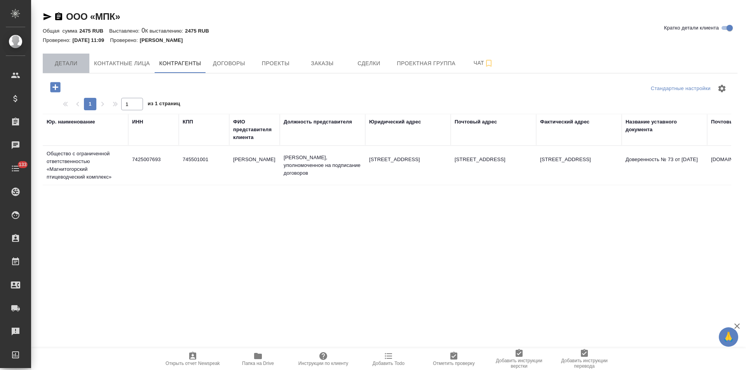
click at [75, 64] on span "Детали" at bounding box center [65, 64] width 37 height 10
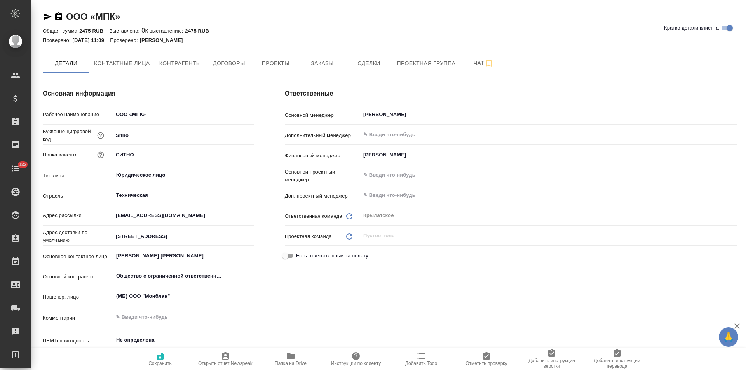
type textarea "x"
click at [242, 66] on span "Договоры" at bounding box center [228, 64] width 37 height 10
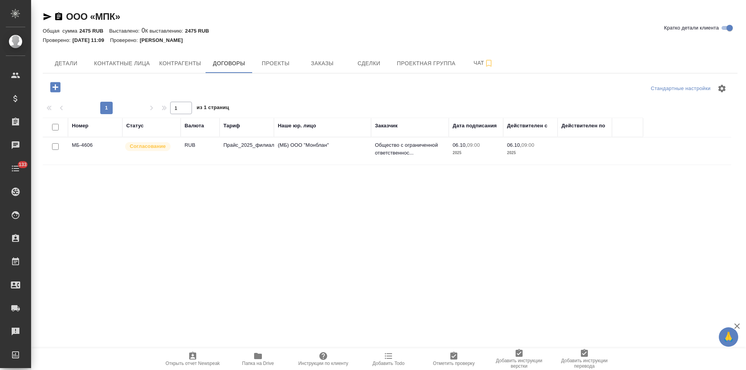
click at [246, 159] on td "Прайс_2025_филиалы" at bounding box center [246, 151] width 54 height 27
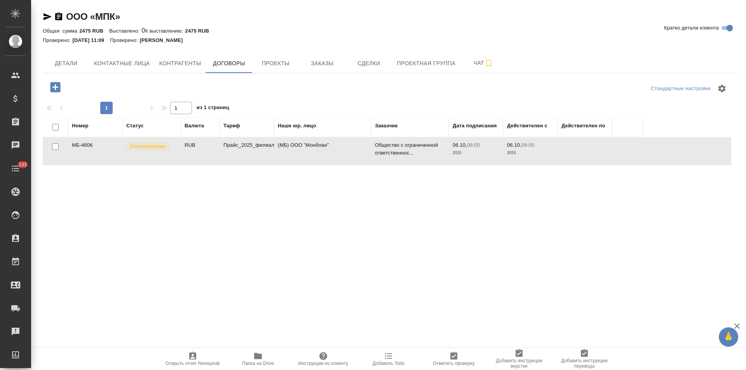
click at [246, 159] on td "Прайс_2025_филиалы" at bounding box center [246, 151] width 54 height 27
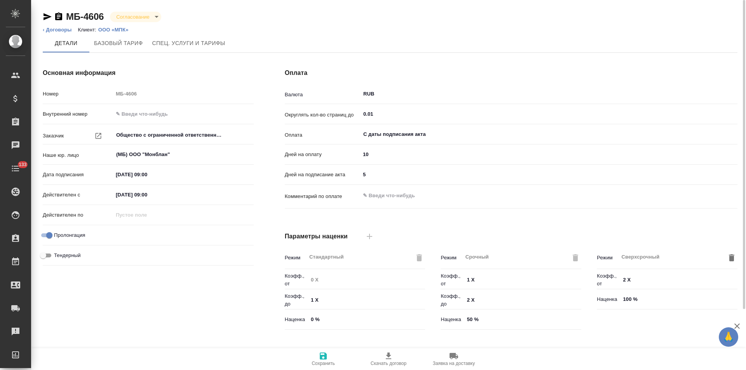
click at [49, 16] on icon "button" at bounding box center [48, 16] width 8 height 7
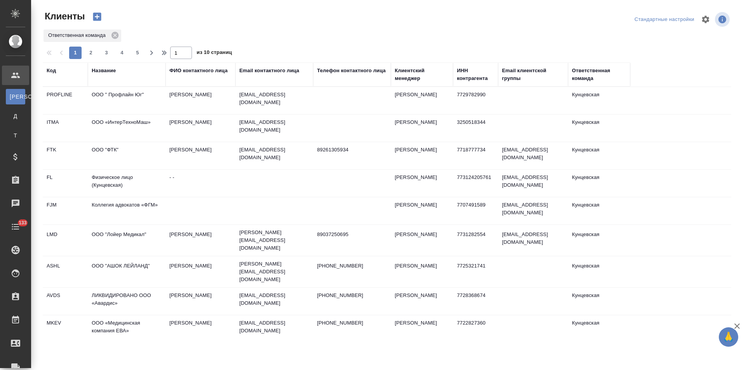
select select "RU"
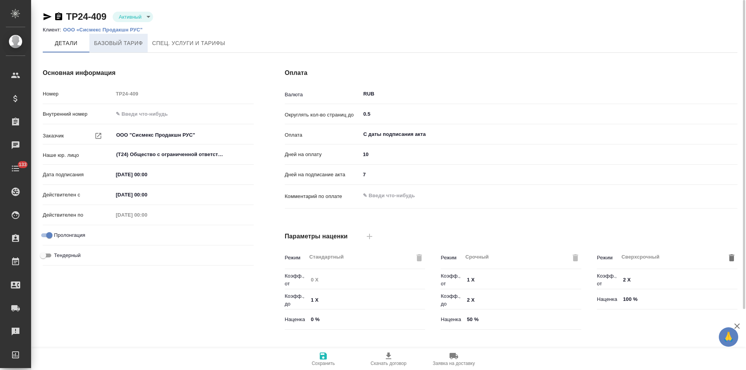
click at [132, 48] on button "Базовый тариф" at bounding box center [118, 43] width 58 height 19
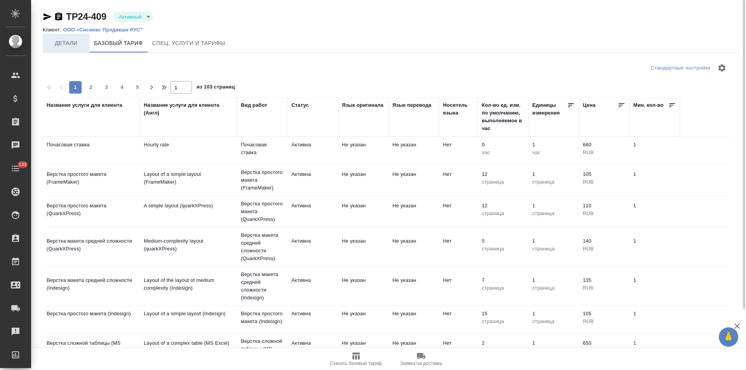
click at [76, 46] on span "Детали" at bounding box center [65, 43] width 37 height 10
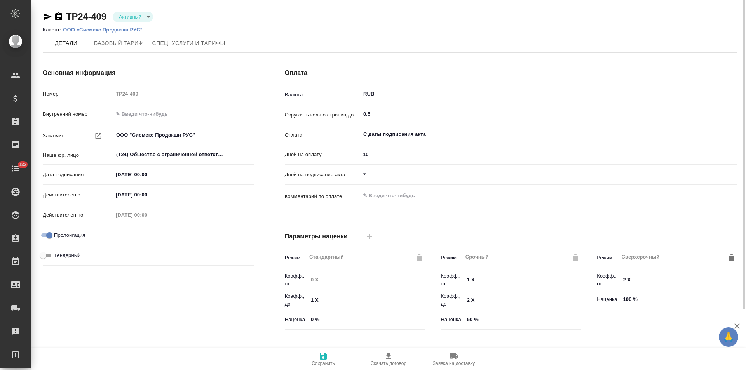
type input "ТП оптимальный Филиалы"
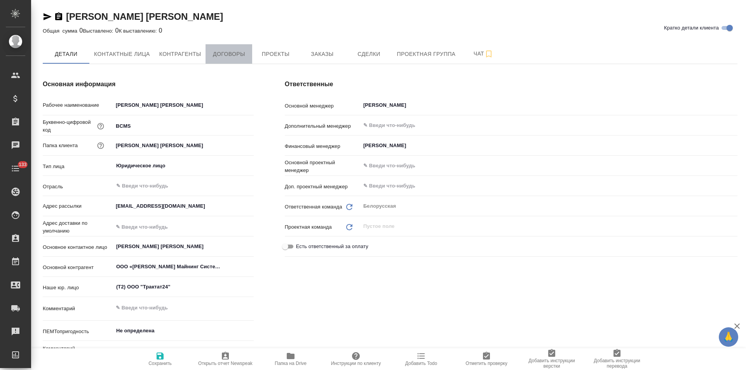
click at [238, 57] on span "Договоры" at bounding box center [228, 54] width 37 height 10
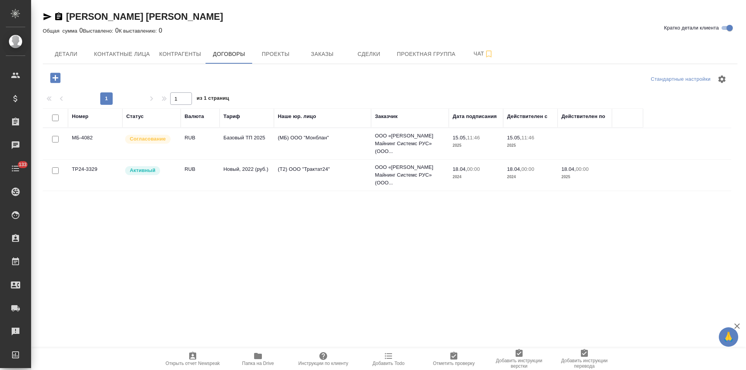
click at [345, 138] on td "(МБ) ООО "Монблан"" at bounding box center [322, 143] width 97 height 27
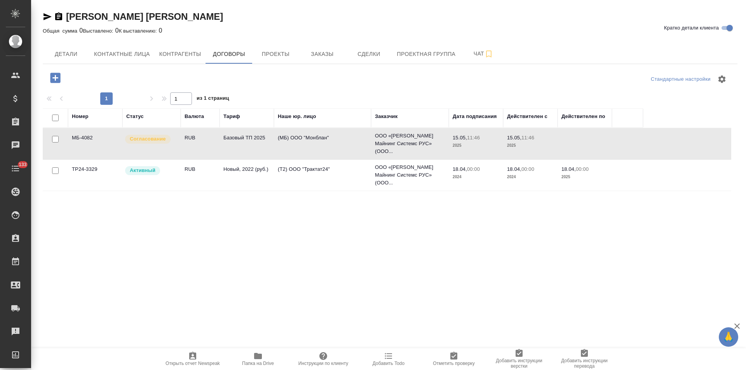
click at [345, 138] on td "(МБ) ООО "Монблан"" at bounding box center [322, 143] width 97 height 27
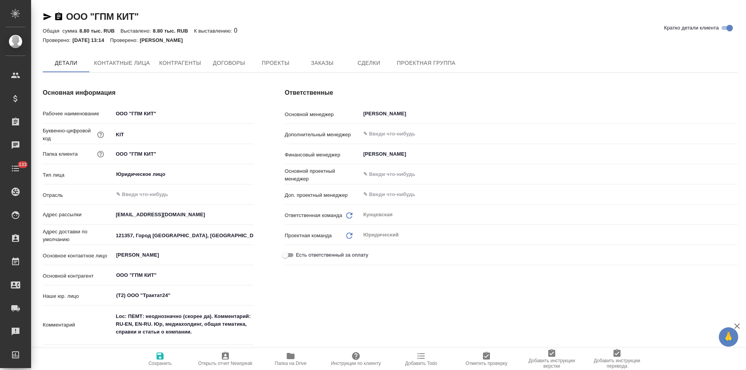
type textarea "x"
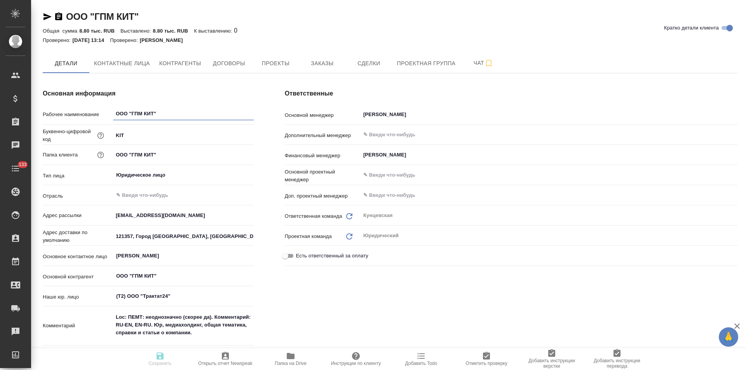
type textarea "x"
click at [235, 64] on span "Договоры" at bounding box center [228, 64] width 37 height 10
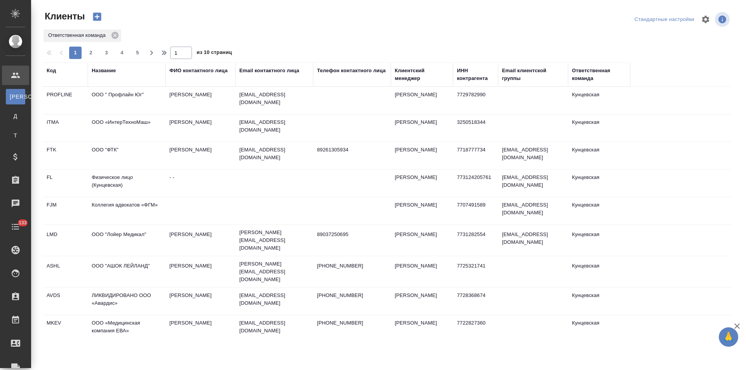
select select "RU"
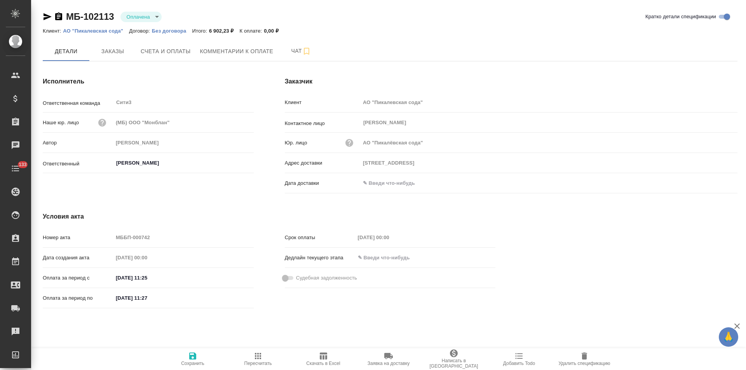
click at [61, 17] on icon "button" at bounding box center [58, 16] width 7 height 8
click at [165, 56] on span "Счета и оплаты" at bounding box center [166, 52] width 50 height 10
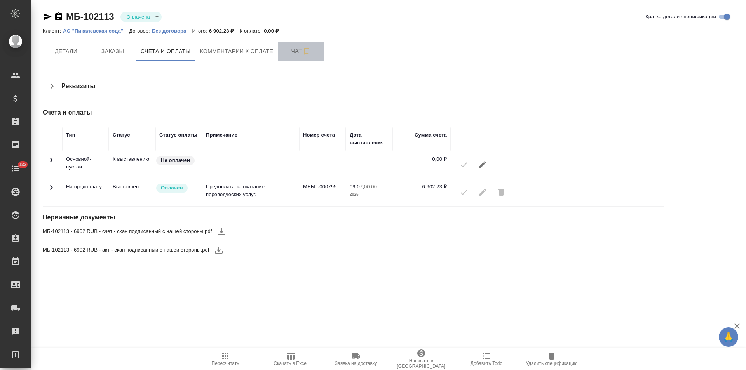
click at [289, 57] on button "Чат" at bounding box center [301, 51] width 47 height 19
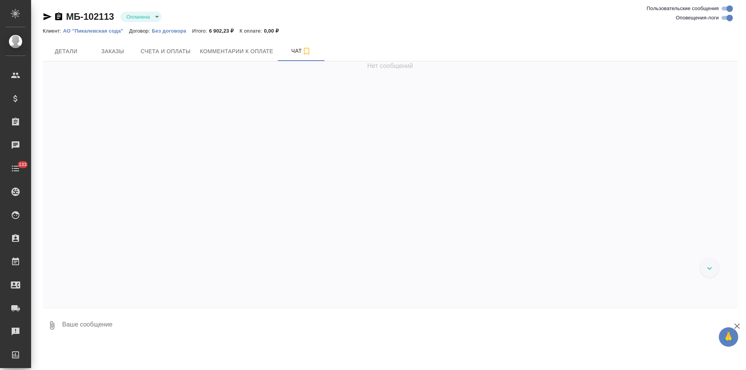
scroll to position [1491, 0]
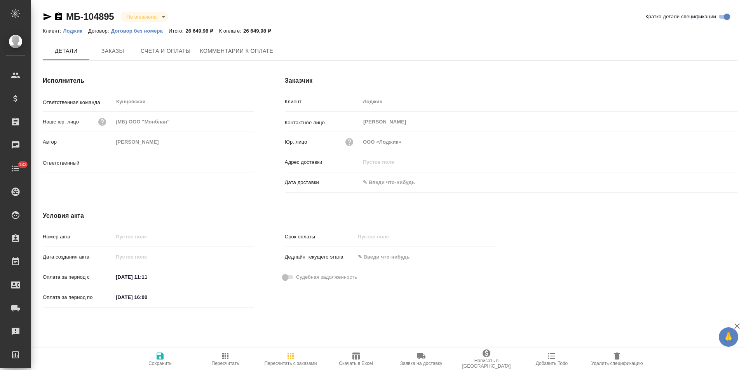
type input "Зотова Екатерина"
click at [168, 49] on span "Счета и оплаты" at bounding box center [166, 52] width 50 height 10
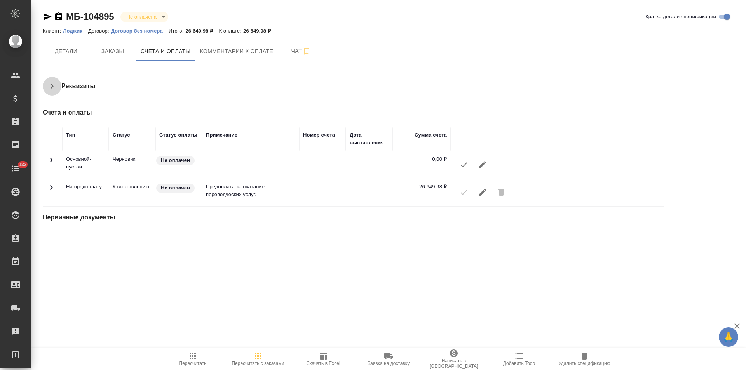
click at [55, 89] on icon "button" at bounding box center [51, 86] width 9 height 9
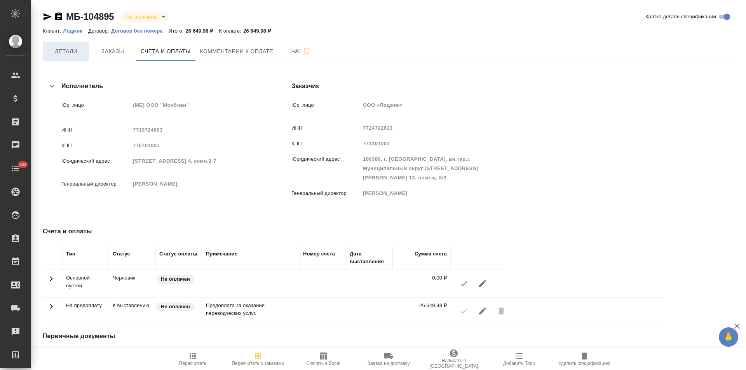
click at [55, 47] on span "Детали" at bounding box center [65, 52] width 37 height 10
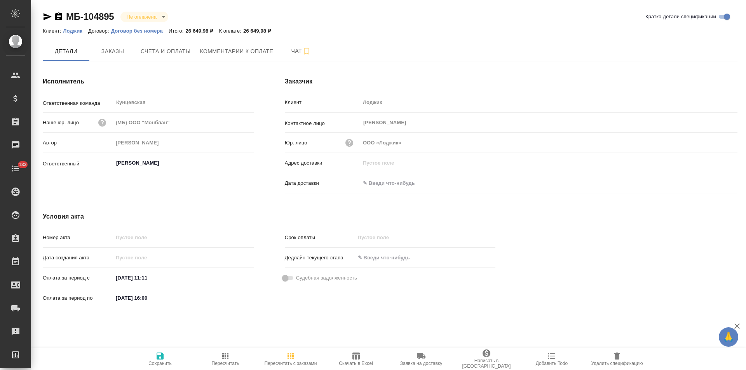
click at [134, 31] on p "Договор без номера" at bounding box center [139, 31] width 57 height 6
click at [77, 27] on link "Лоджик" at bounding box center [75, 30] width 25 height 7
click at [356, 356] on icon "button" at bounding box center [355, 356] width 7 height 7
click at [57, 14] on icon "button" at bounding box center [58, 16] width 7 height 8
click at [154, 30] on p "Договор без номера" at bounding box center [139, 31] width 57 height 6
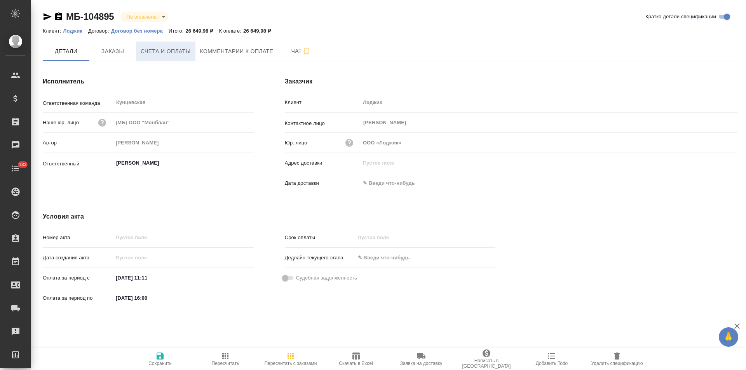
click at [176, 52] on span "Счета и оплаты" at bounding box center [166, 52] width 50 height 10
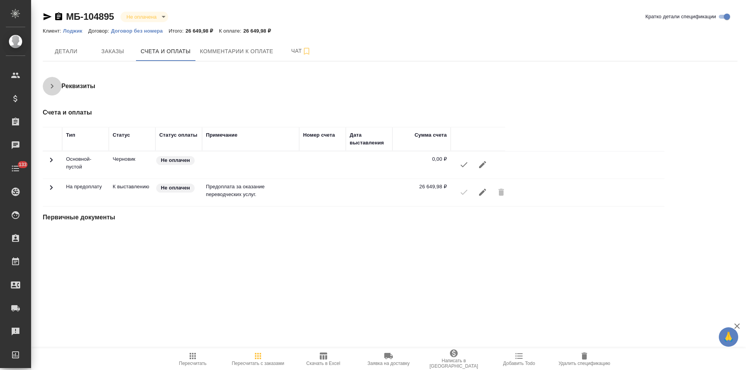
click at [51, 87] on icon "button" at bounding box center [51, 86] width 9 height 9
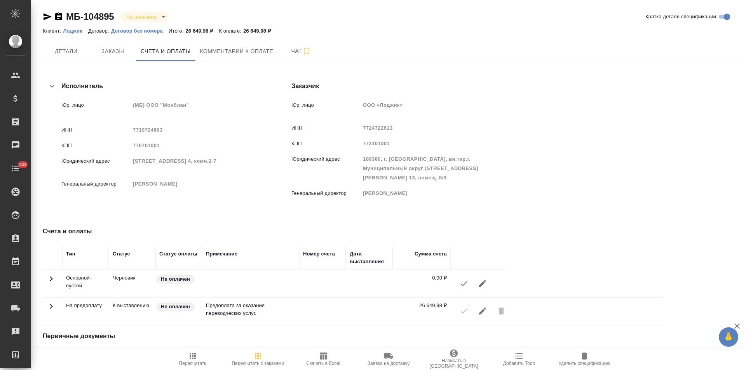
click at [75, 30] on p "Лоджик" at bounding box center [75, 31] width 25 height 6
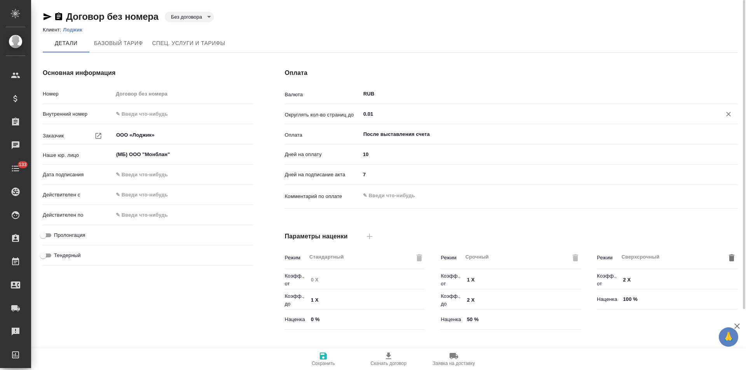
type input "Прайс_2025_филиалы"
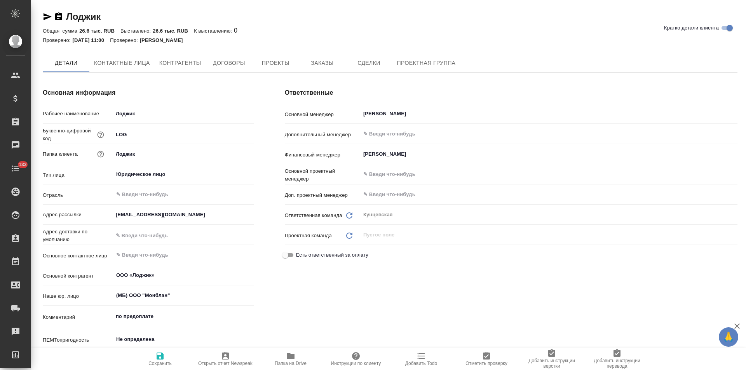
type textarea "x"
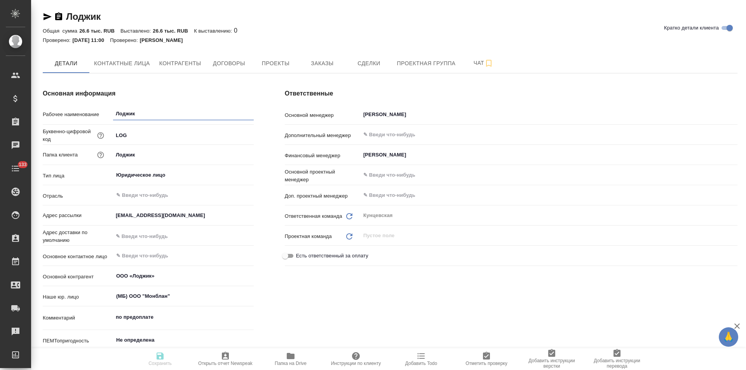
type textarea "x"
click at [231, 66] on span "Договоры" at bounding box center [228, 64] width 37 height 10
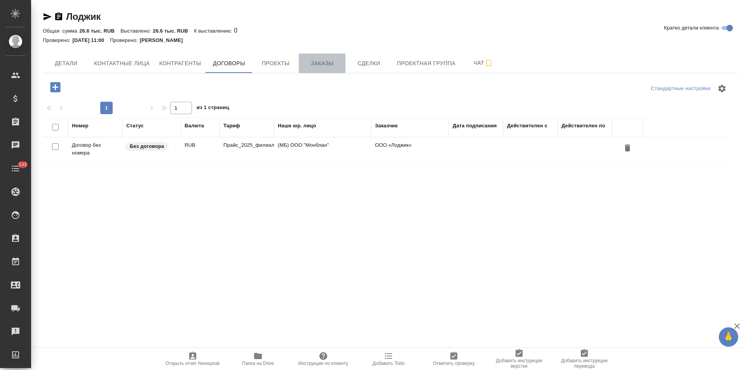
click at [330, 68] on button "Заказы" at bounding box center [322, 63] width 47 height 19
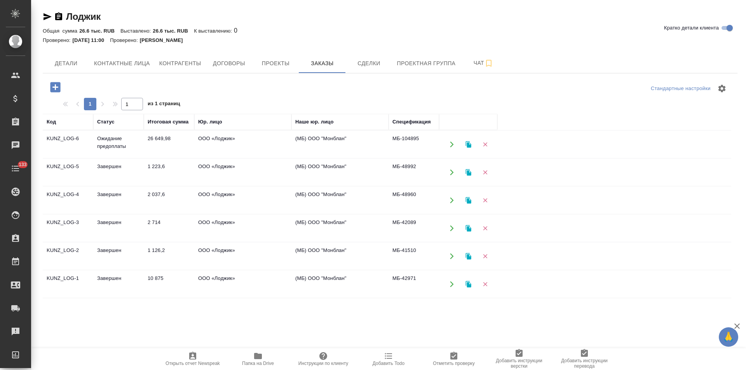
click at [375, 167] on td "(МБ) ООО "Монблан"" at bounding box center [339, 172] width 97 height 27
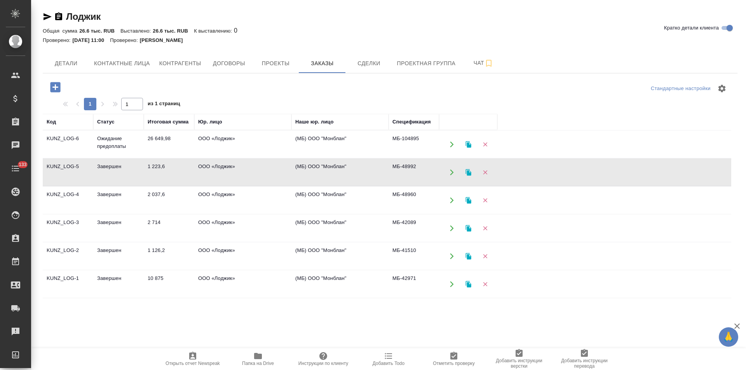
click at [375, 167] on td "(МБ) ООО "Монблан"" at bounding box center [339, 172] width 97 height 27
click at [466, 68] on button "Чат" at bounding box center [483, 63] width 47 height 19
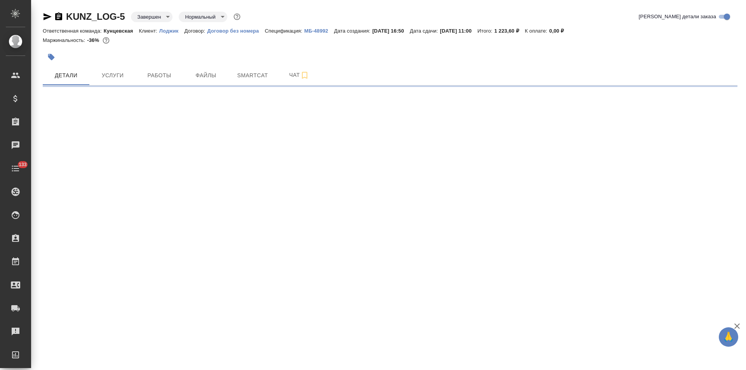
select select "RU"
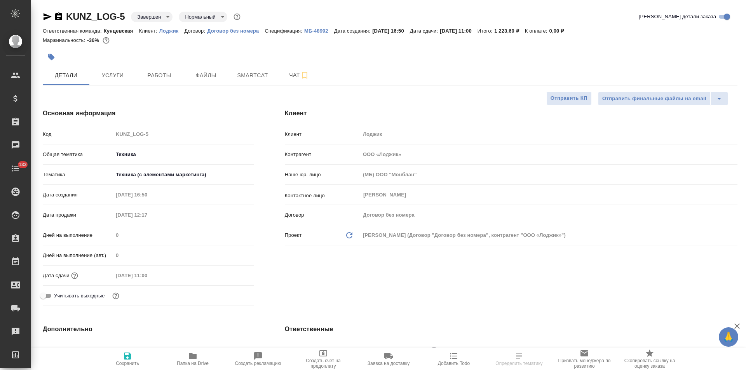
type textarea "x"
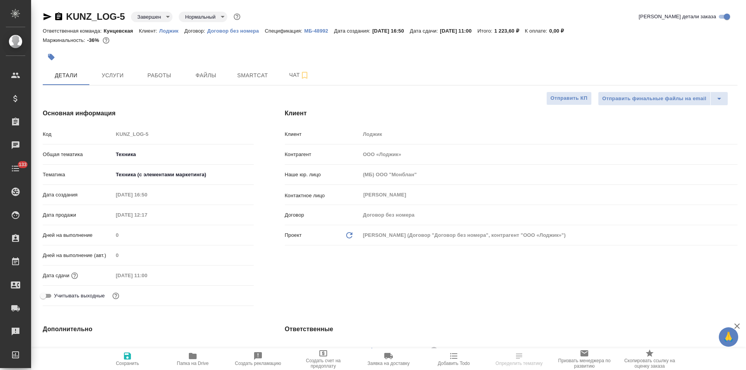
type textarea "x"
type input "Тарабановская Анастасия"
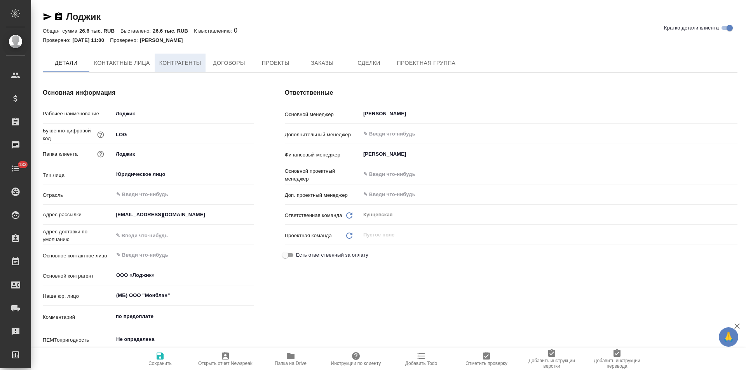
type textarea "x"
click at [186, 63] on span "Контрагенты" at bounding box center [180, 63] width 42 height 10
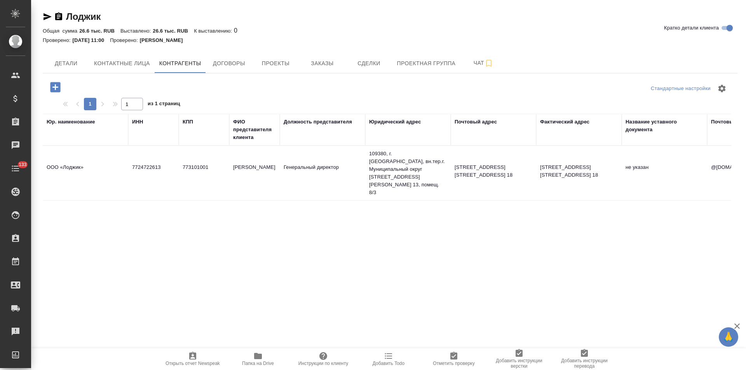
click at [208, 167] on td "773101001" at bounding box center [204, 173] width 51 height 27
type textarea "ООО «Лоджик»"
type input "7724722613"
type input "773101001"
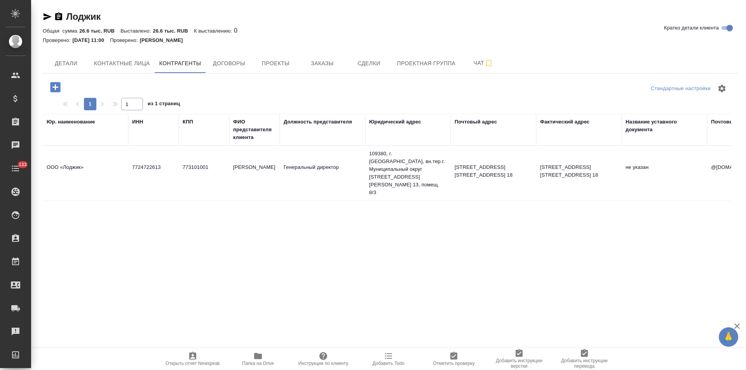
type input "Макаркина Анастасия Сергеевна"
type input "Генеральный директор"
type textarea "109380, г. Москва, вн.тер.г. Муниципальный округ Люблино, ул. Чагинская д. 4, с…"
type textarea "121357, г. Москва, ул. Верейская, д.29, стр. 134, этаж 3, ком. 18"
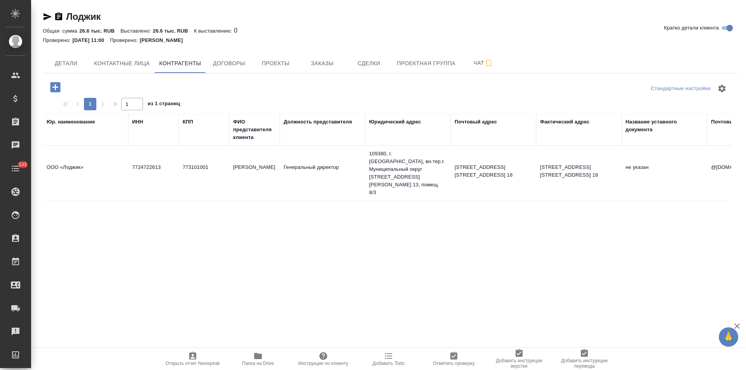
type input "@logicmedia.ru"
type input "В АО АКБ НОВИКОМБАНК"
type input "40702810600250032696"
type input "044525162"
type input "30101810245250000162"
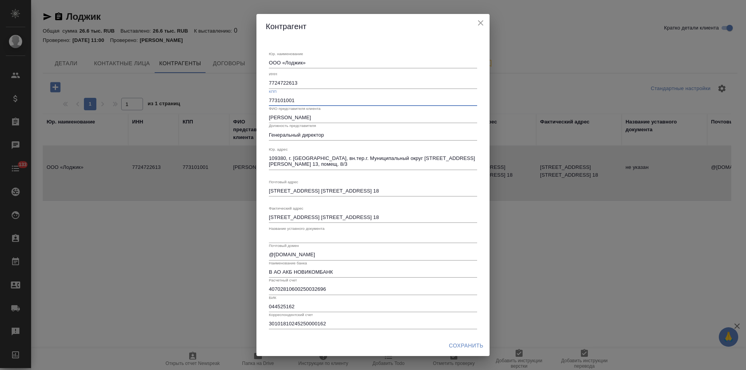
drag, startPoint x: 299, startPoint y: 102, endPoint x: 253, endPoint y: 102, distance: 45.8
click at [253, 102] on div "Контрагент Юр. наименование ООО «Лоджик» x ИНН 7724722613 КПП 773101001 ФИО пре…" at bounding box center [373, 185] width 746 height 370
paste input "23"
type input "772301001"
click at [478, 343] on span "Сохранить" at bounding box center [466, 346] width 35 height 10
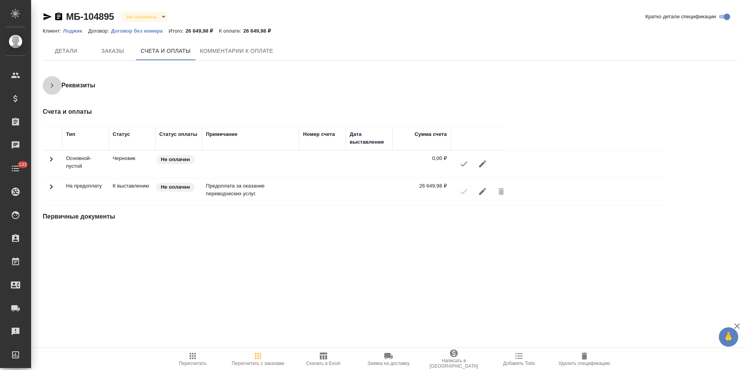
click at [53, 89] on icon "button" at bounding box center [51, 85] width 9 height 9
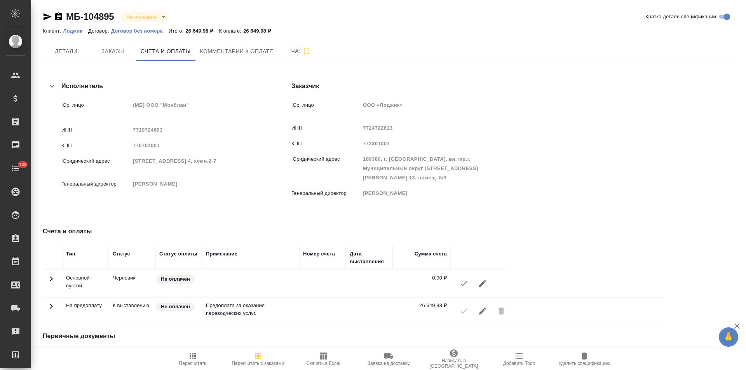
click at [53, 89] on icon "button" at bounding box center [51, 86] width 9 height 9
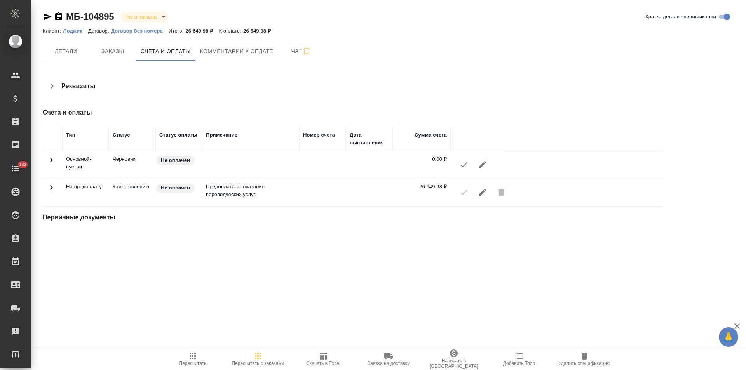
click at [54, 89] on icon "button" at bounding box center [51, 86] width 9 height 9
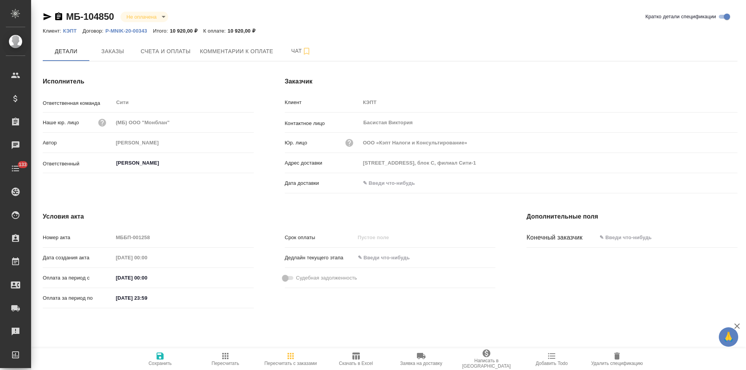
click at [59, 17] on icon "button" at bounding box center [58, 16] width 7 height 8
click at [122, 57] on button "Заказы" at bounding box center [112, 51] width 47 height 19
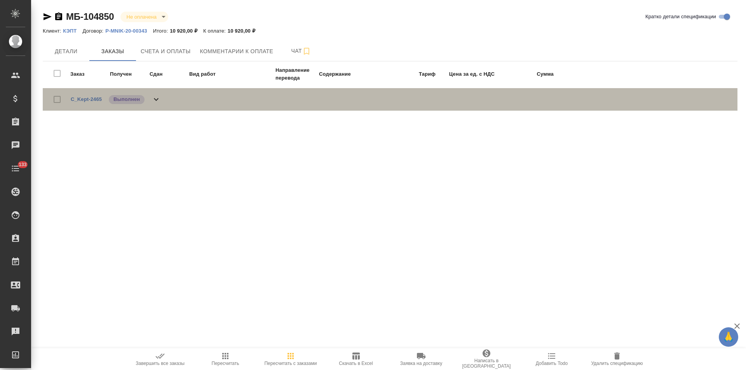
click at [157, 95] on icon at bounding box center [156, 99] width 9 height 9
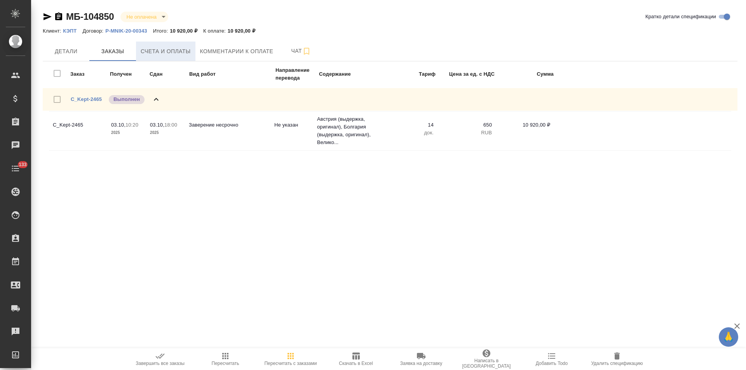
click at [181, 52] on span "Счета и оплаты" at bounding box center [166, 52] width 50 height 10
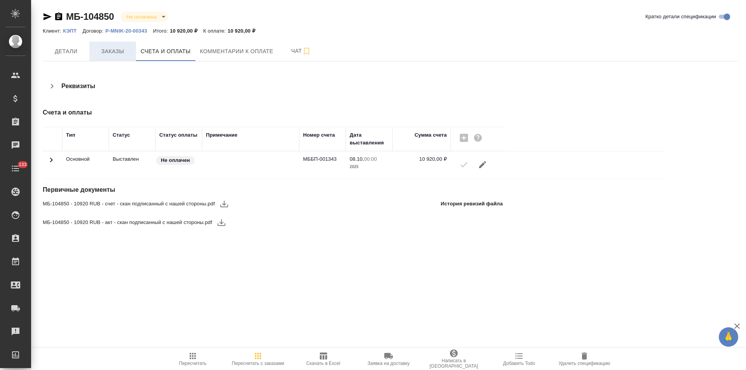
click at [113, 52] on span "Заказы" at bounding box center [112, 52] width 37 height 10
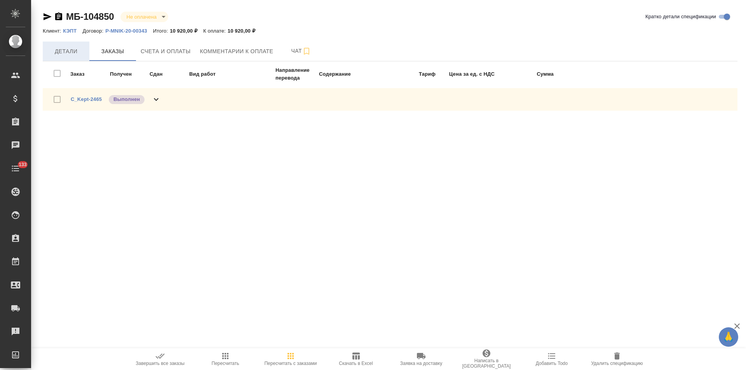
click at [72, 54] on span "Детали" at bounding box center [65, 52] width 37 height 10
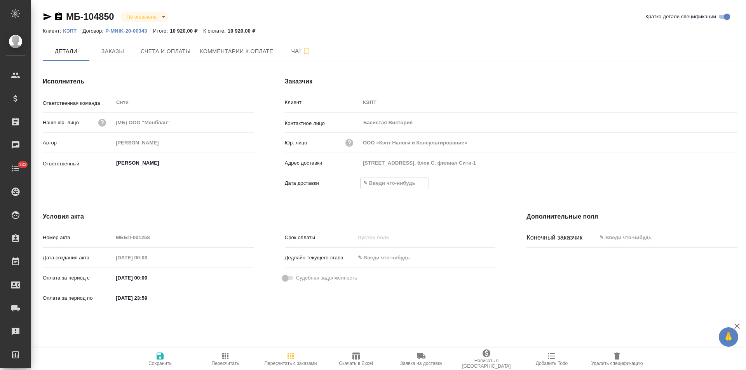
click at [384, 185] on input "text" at bounding box center [395, 183] width 68 height 11
click at [713, 184] on icon "button" at bounding box center [714, 182] width 9 height 9
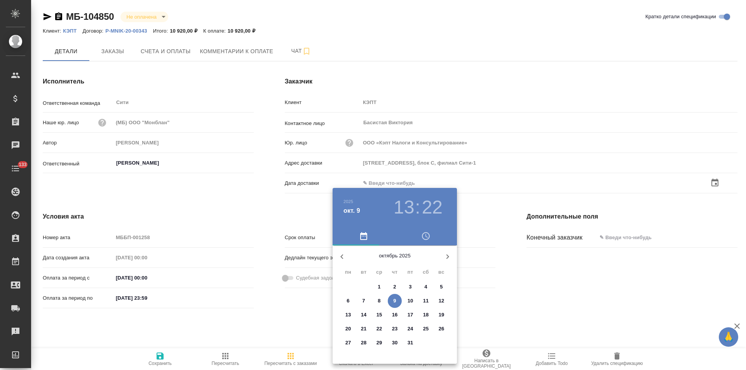
click at [395, 300] on p "9" at bounding box center [394, 301] width 3 height 8
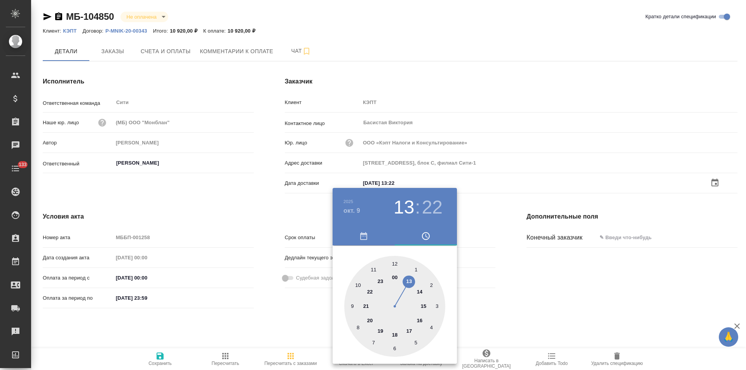
type input "09.10.2025 13:22"
click at [289, 317] on div at bounding box center [373, 185] width 746 height 370
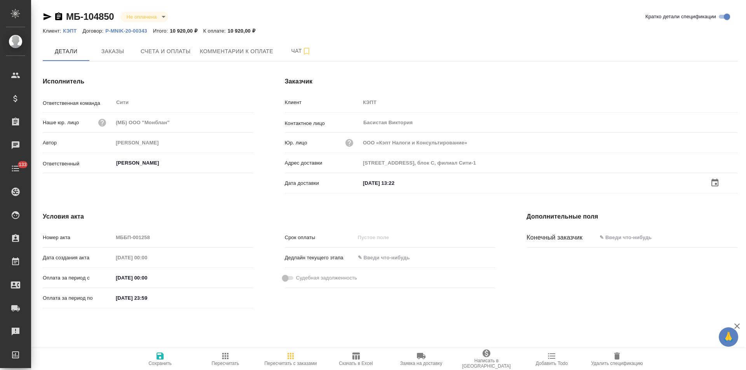
click at [162, 359] on icon "button" at bounding box center [160, 356] width 7 height 7
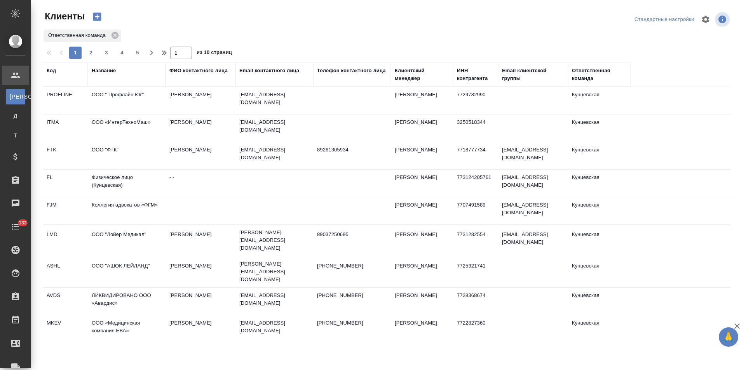
select select "RU"
